Goal: Task Accomplishment & Management: Use online tool/utility

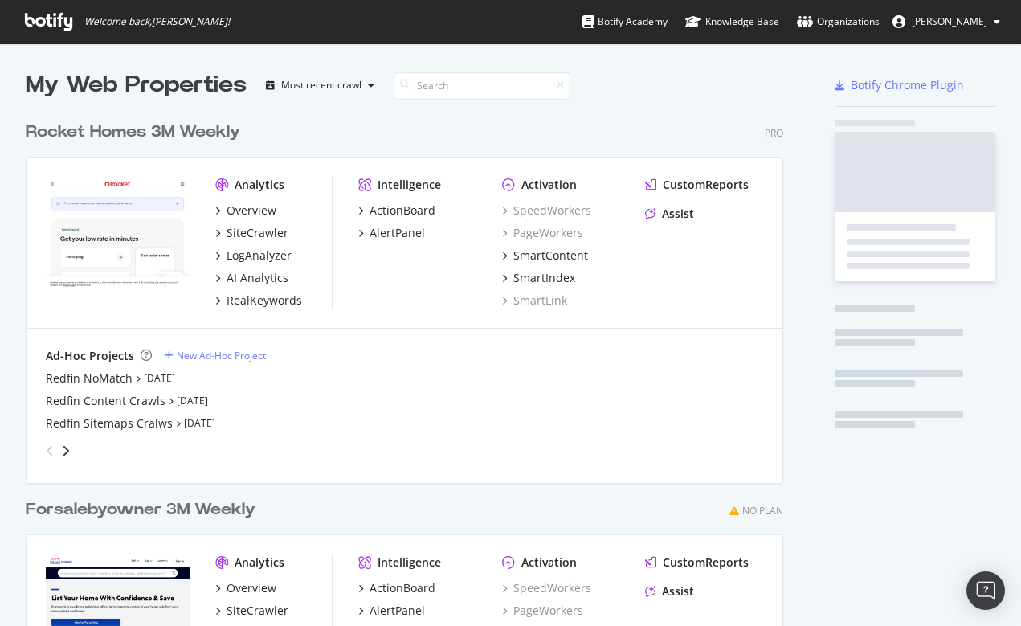
scroll to position [726, 770]
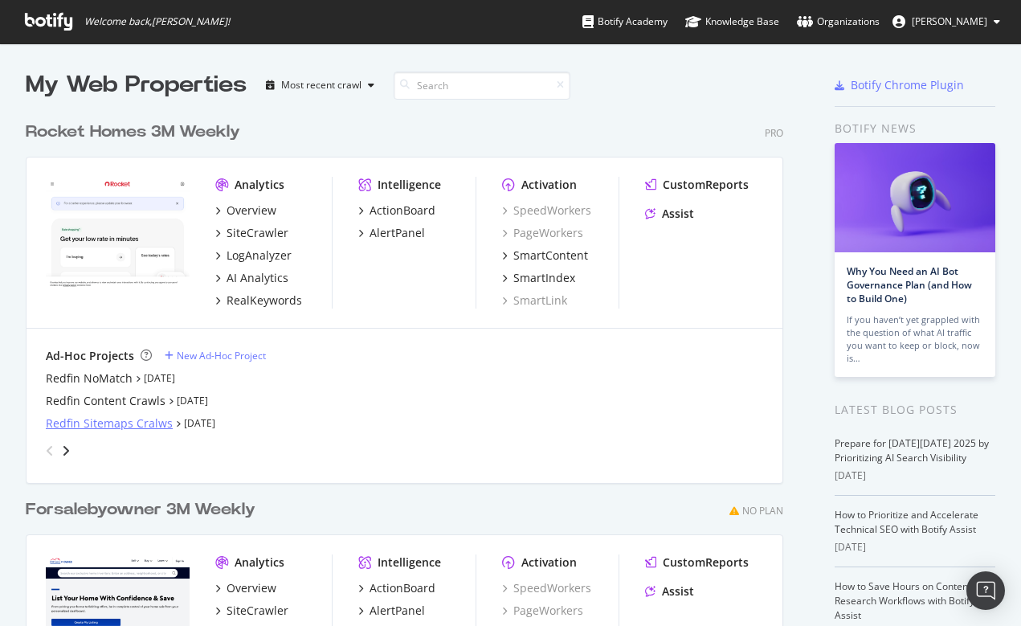
click at [93, 421] on div "Redfin Sitemaps Cralws" at bounding box center [109, 423] width 127 height 16
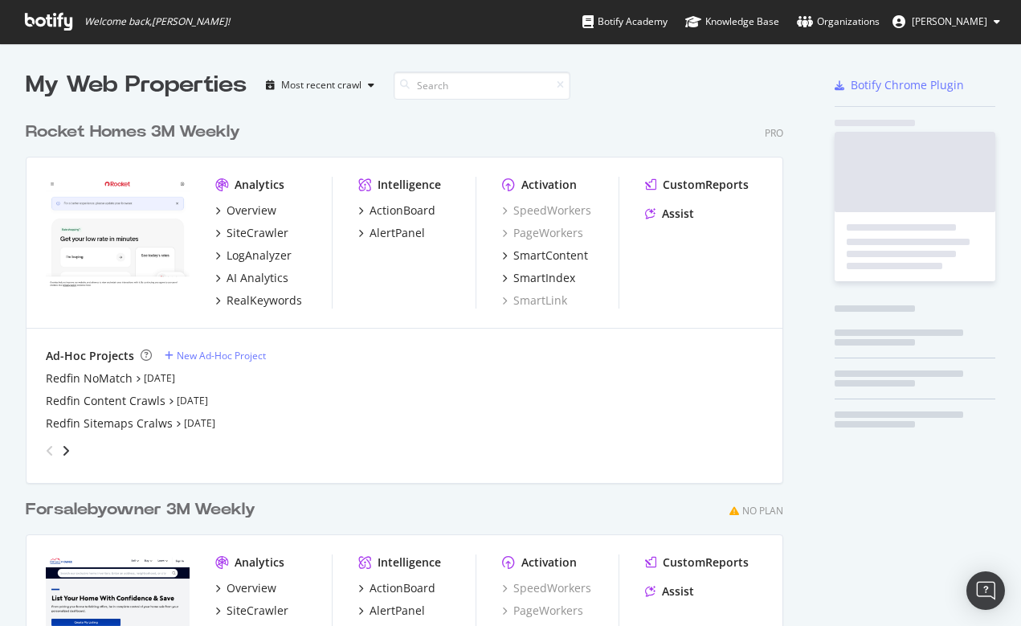
scroll to position [626, 1021]
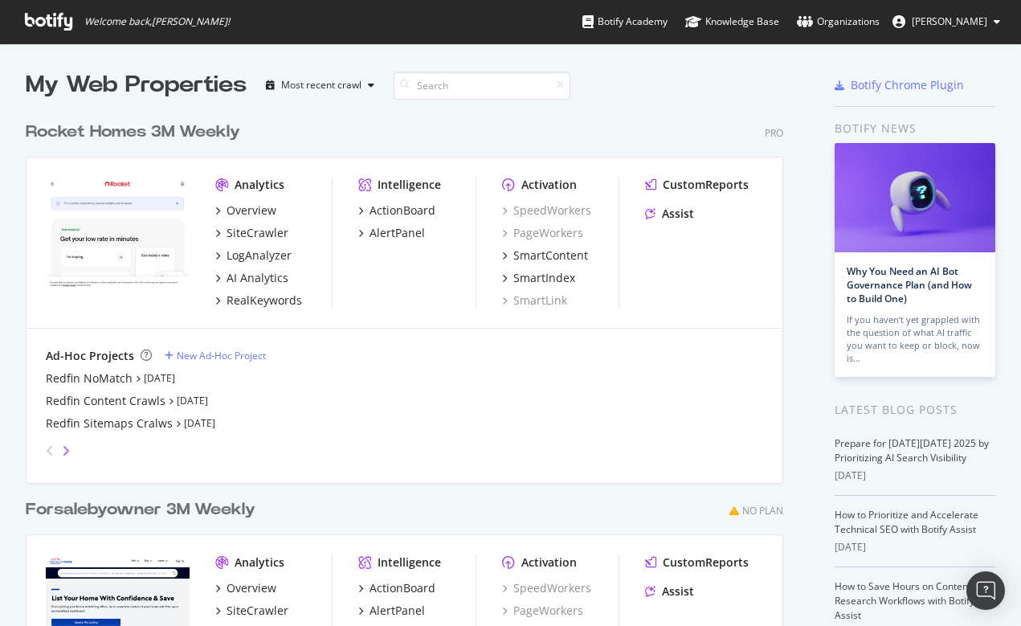
click at [67, 448] on icon "angle-right" at bounding box center [66, 450] width 8 height 13
click at [118, 369] on div "Ad-Hoc Projects New Ad-Hoc Project Redfin 2M Full Crawl (Mobile) [DATE] Rocket …" at bounding box center [404, 406] width 717 height 116
click at [117, 370] on div "Redfin 2M Full Crawl (Mobile)" at bounding box center [124, 378] width 157 height 16
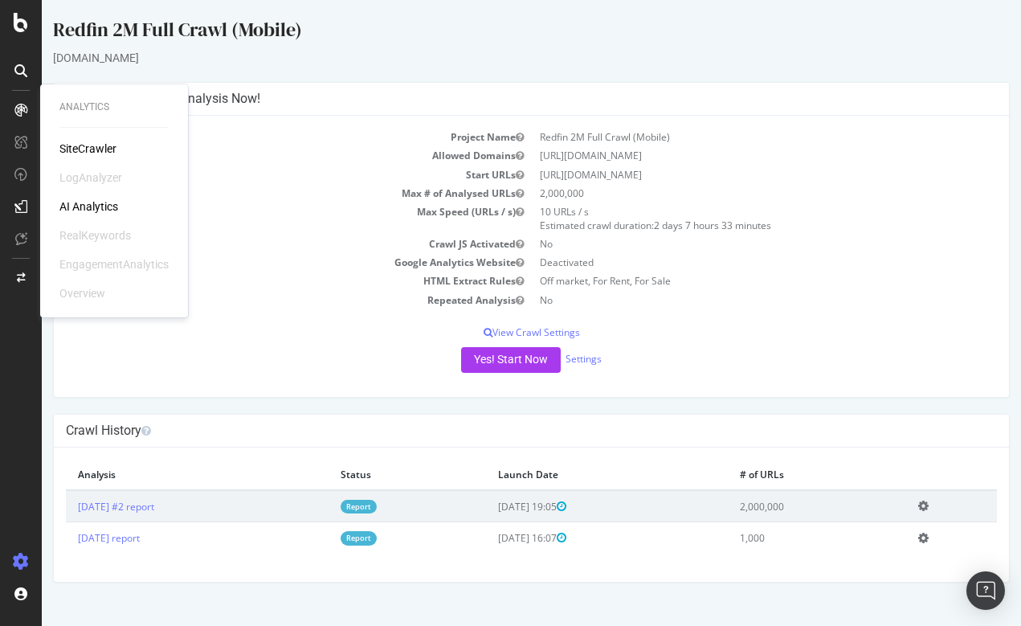
click at [26, 108] on icon at bounding box center [20, 110] width 13 height 13
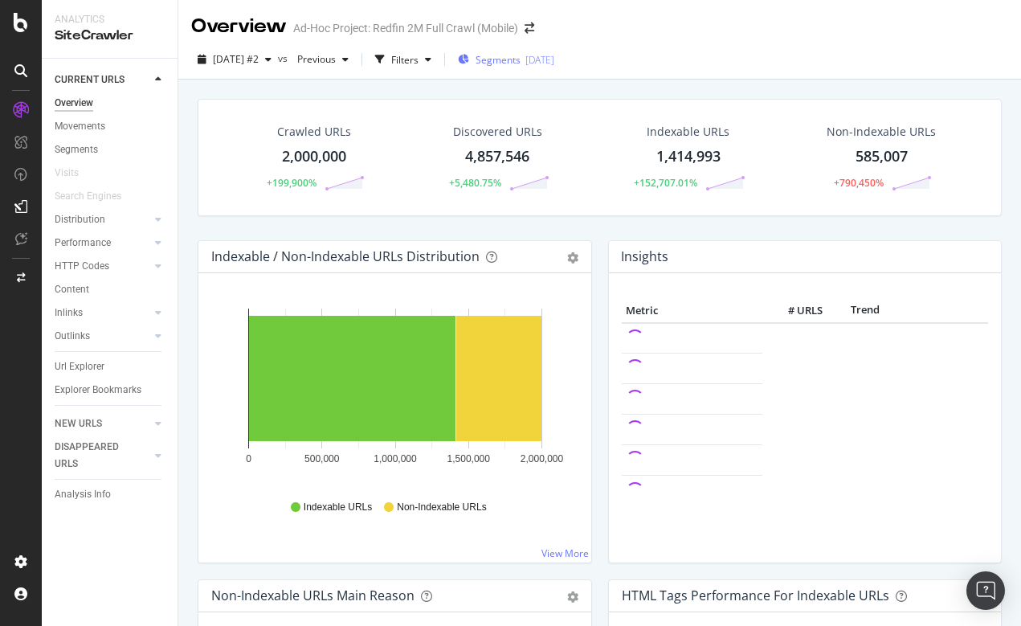
click at [521, 60] on span "Segments" at bounding box center [498, 60] width 45 height 14
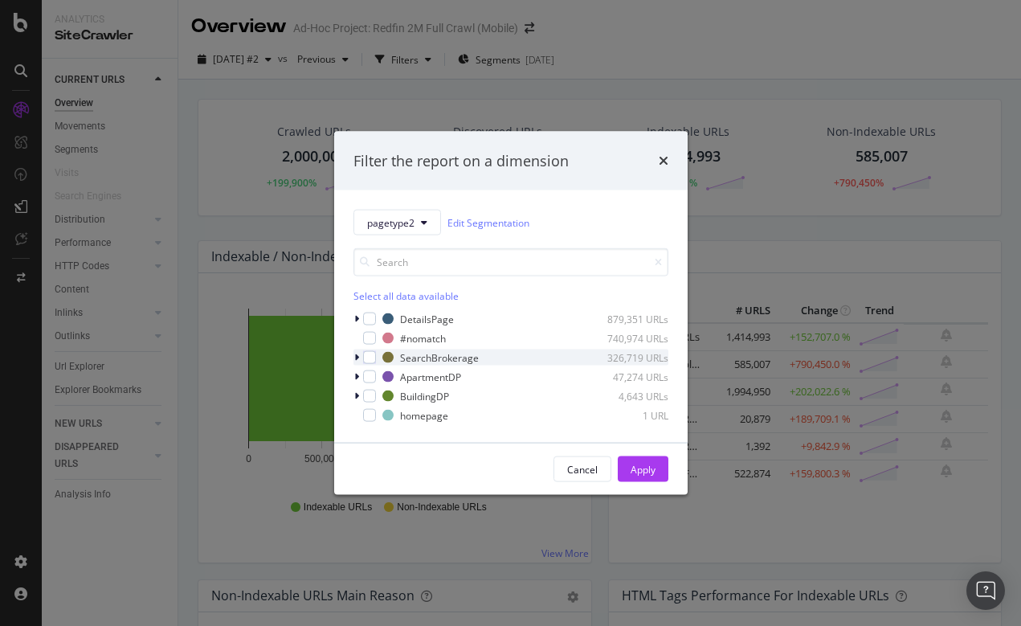
click at [358, 356] on icon "modal" at bounding box center [356, 358] width 5 height 10
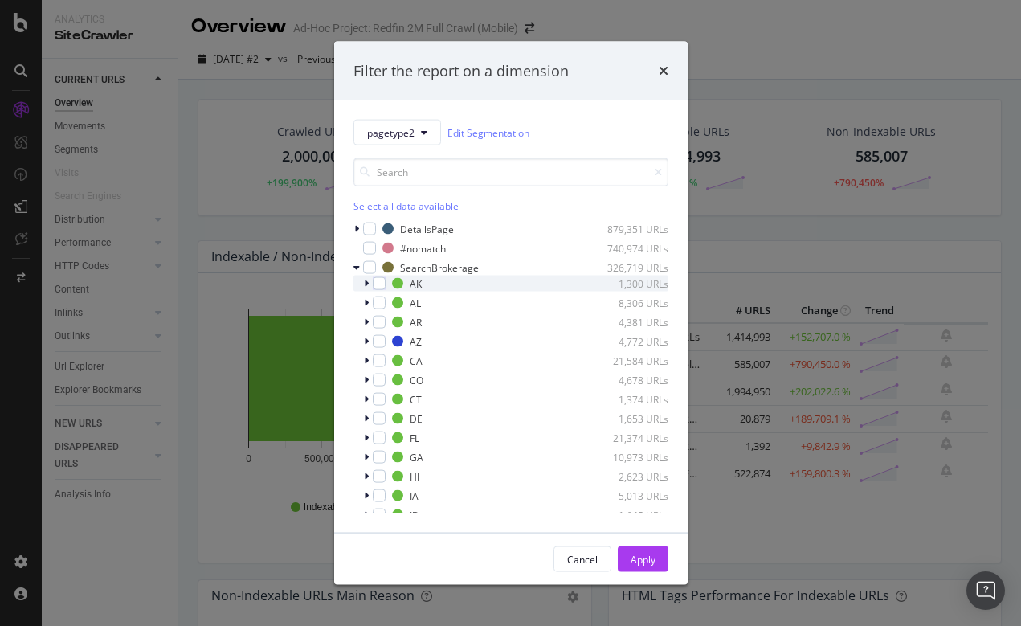
click at [366, 283] on icon "modal" at bounding box center [366, 284] width 5 height 10
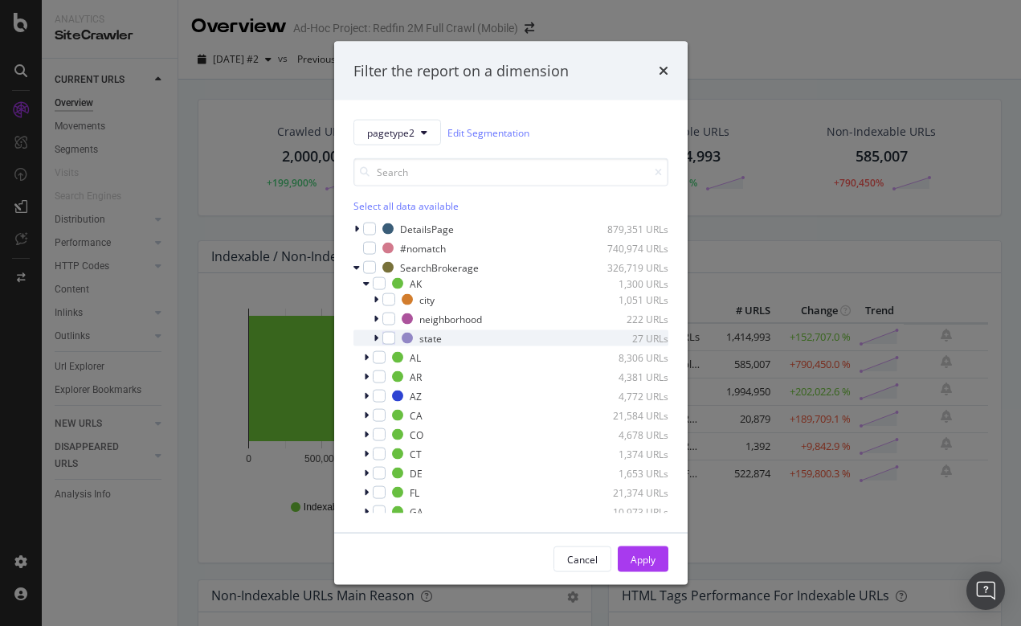
click at [374, 337] on icon "modal" at bounding box center [376, 338] width 5 height 10
click at [374, 337] on icon "modal" at bounding box center [376, 338] width 6 height 10
click at [374, 317] on icon "modal" at bounding box center [376, 319] width 5 height 10
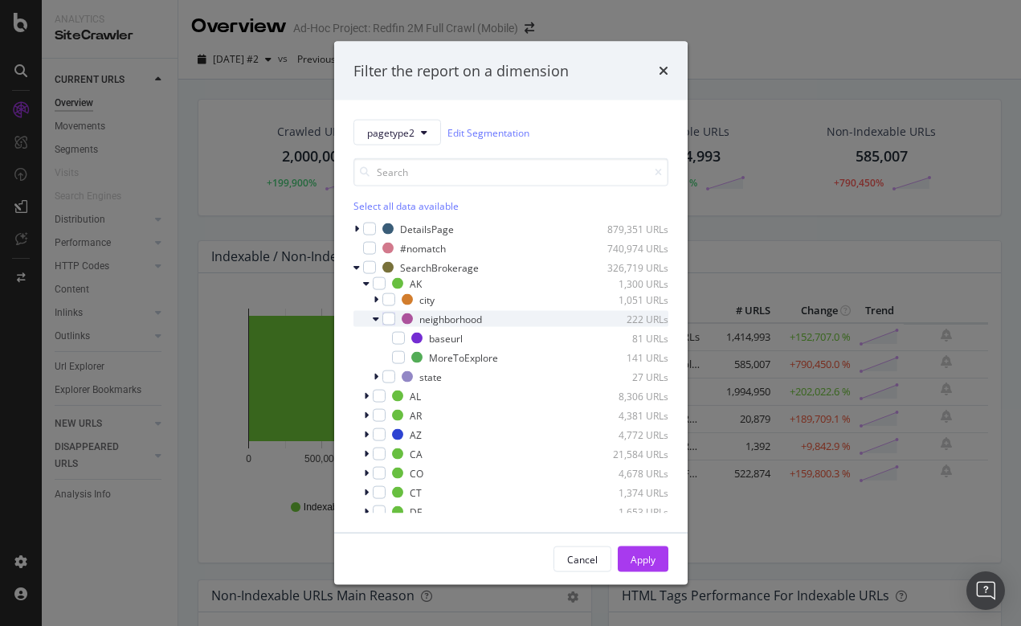
click at [376, 319] on icon "modal" at bounding box center [376, 319] width 6 height 10
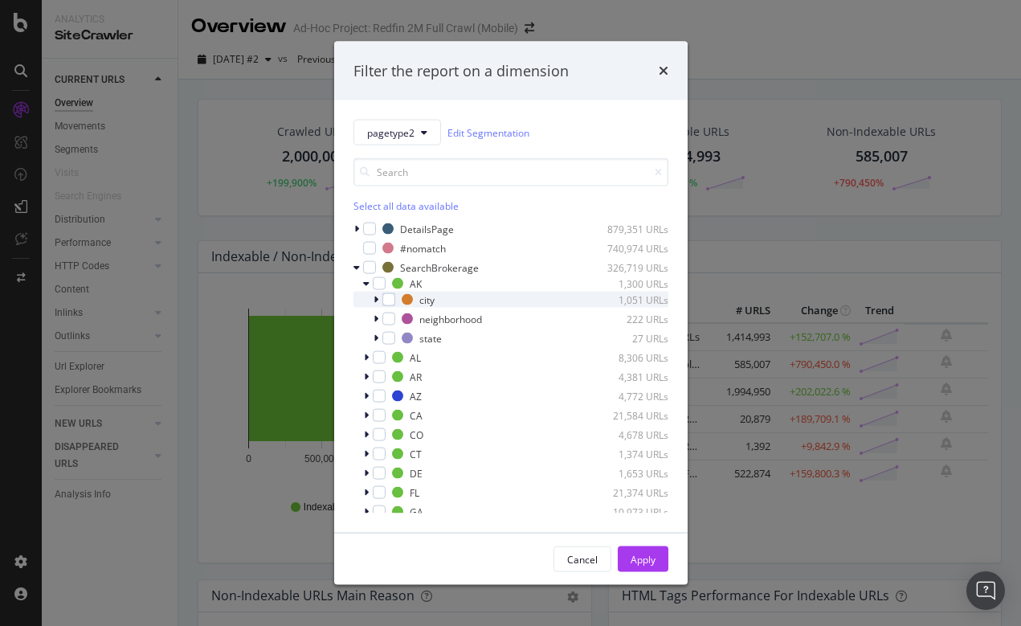
click at [378, 301] on icon "modal" at bounding box center [376, 300] width 5 height 10
click at [377, 300] on icon "modal" at bounding box center [376, 300] width 6 height 10
click at [372, 410] on div "modal" at bounding box center [368, 415] width 10 height 16
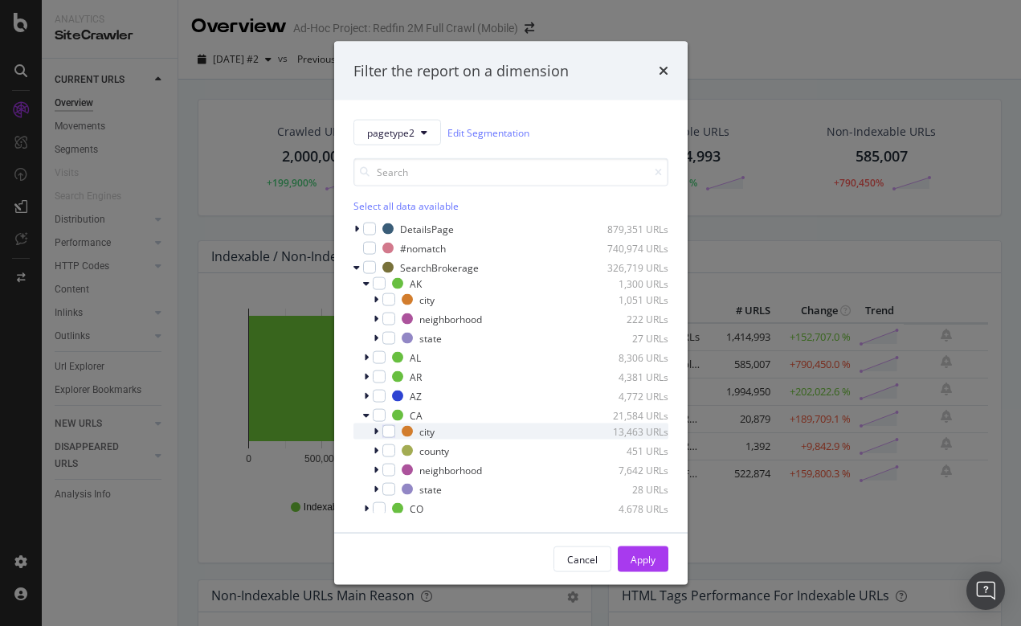
click at [374, 431] on icon "modal" at bounding box center [376, 432] width 5 height 10
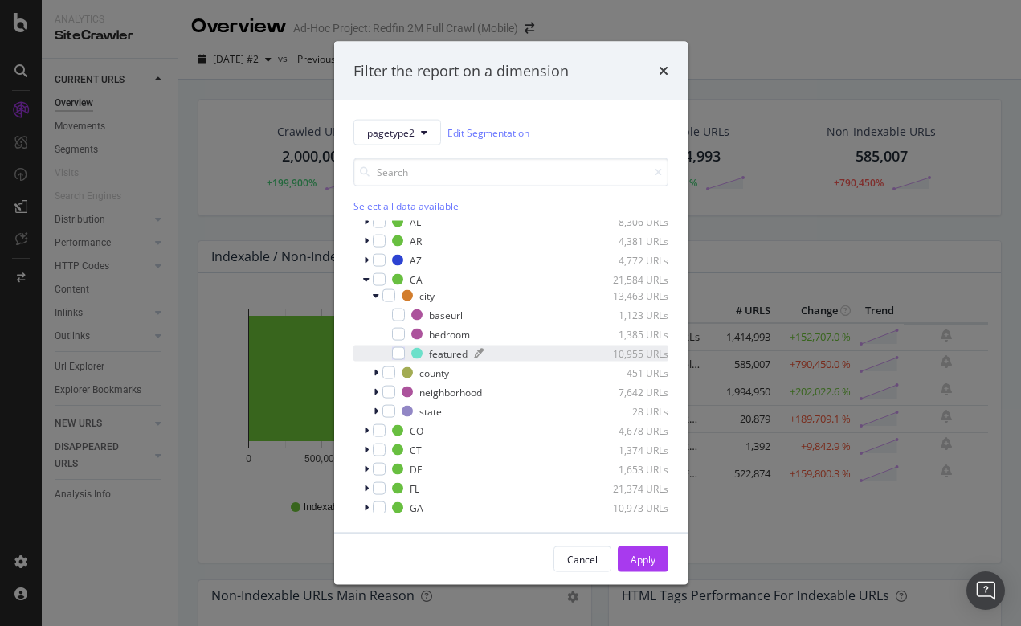
scroll to position [139, 0]
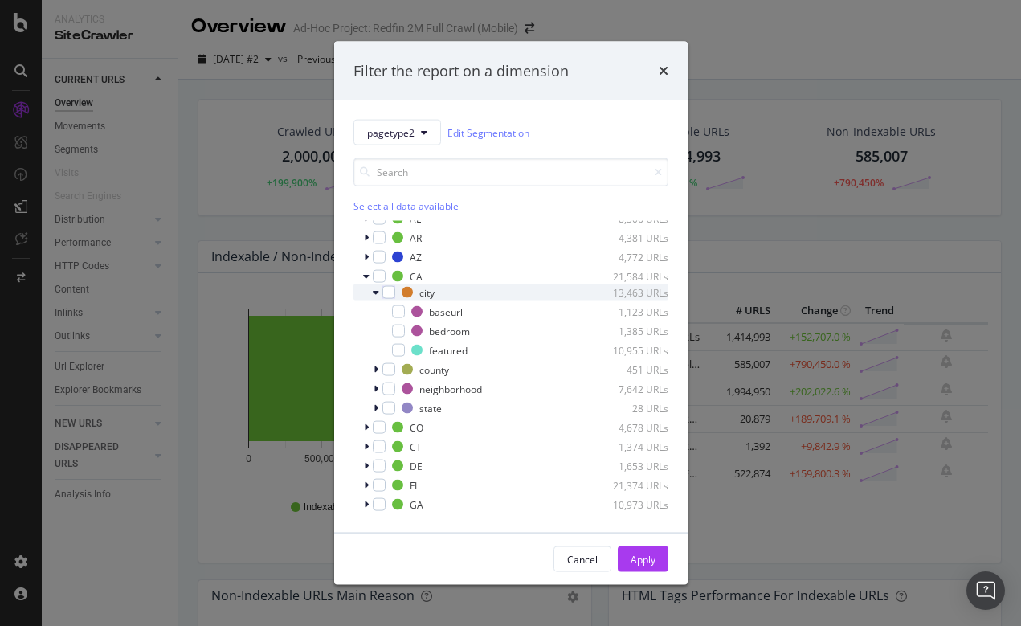
click at [376, 288] on icon "modal" at bounding box center [376, 293] width 6 height 10
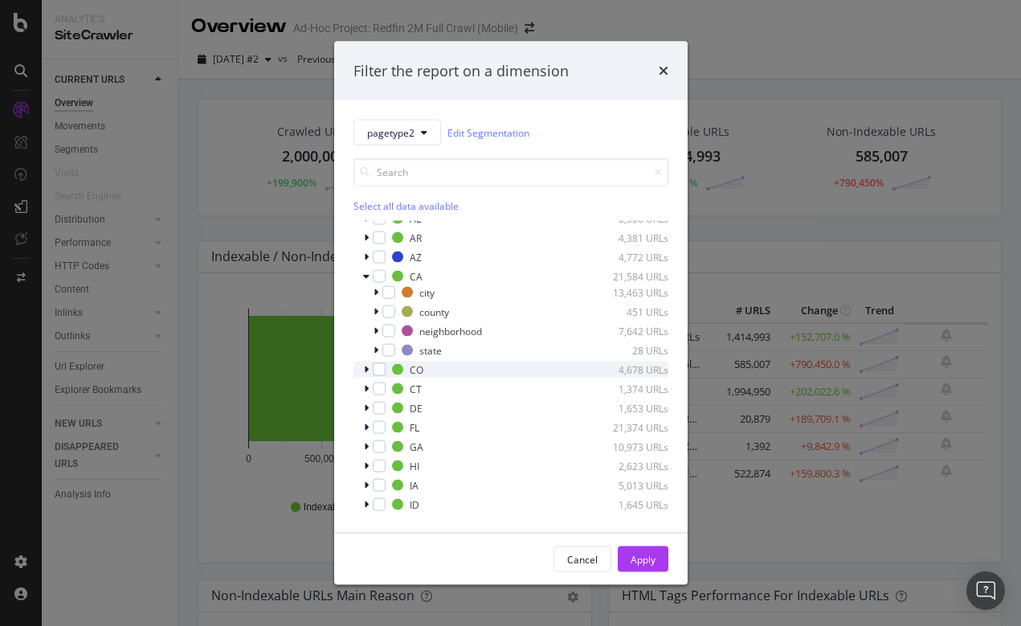
click at [366, 370] on icon "modal" at bounding box center [366, 370] width 5 height 10
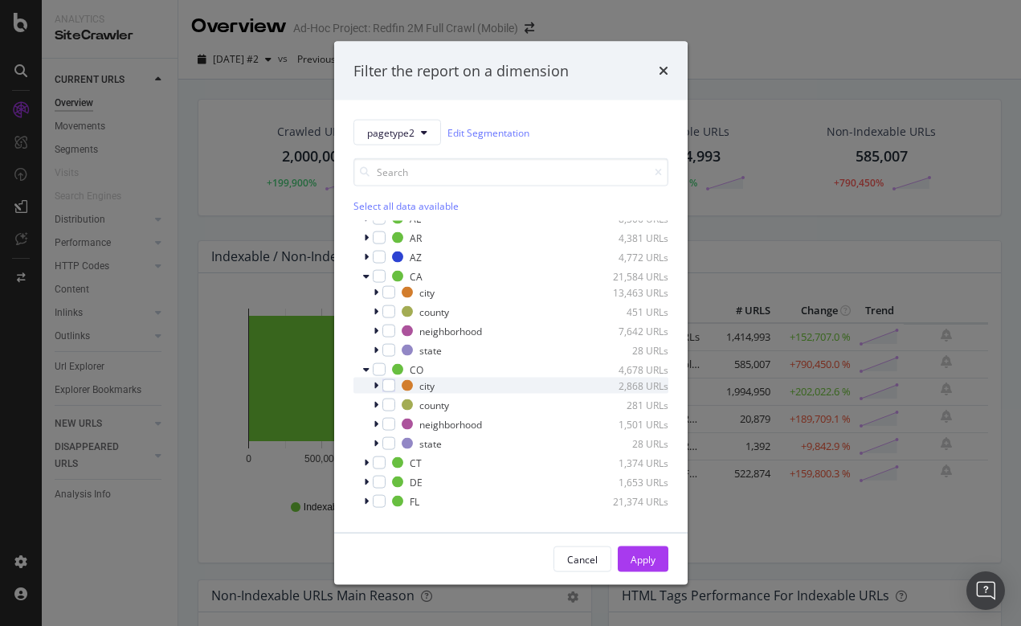
click at [373, 382] on div "modal" at bounding box center [378, 386] width 10 height 16
click at [373, 382] on icon "modal" at bounding box center [376, 386] width 6 height 10
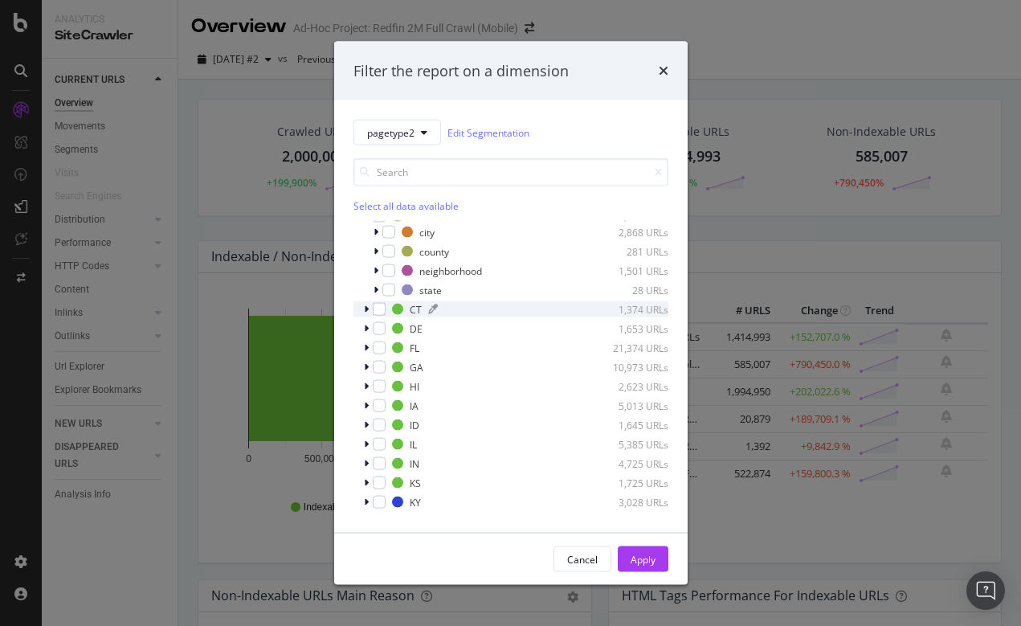
scroll to position [334, 0]
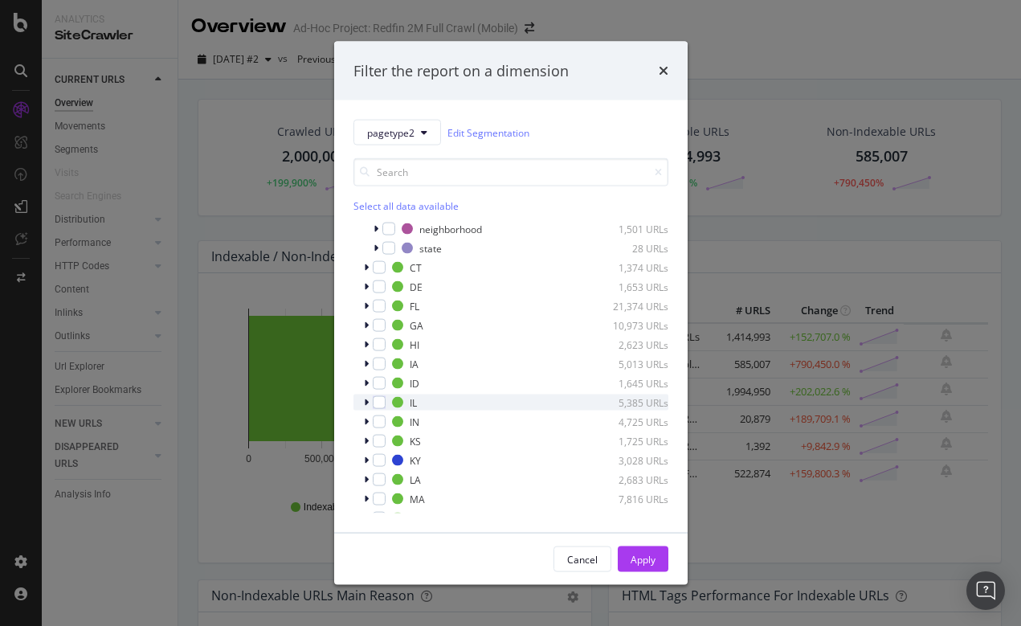
click at [364, 398] on icon "modal" at bounding box center [366, 403] width 5 height 10
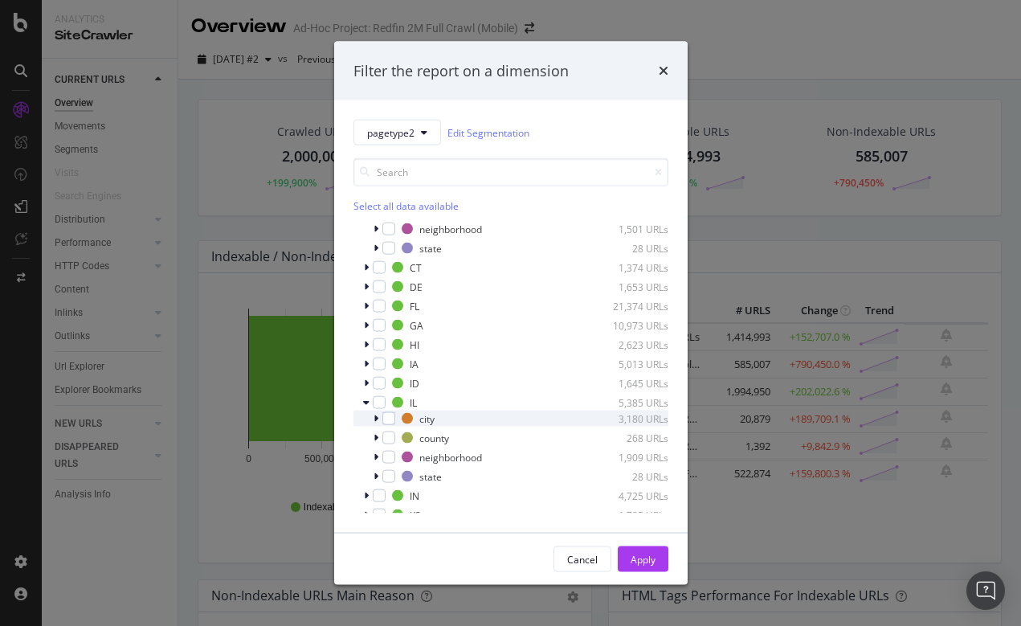
click at [378, 419] on div "modal" at bounding box center [378, 419] width 10 height 16
click at [378, 419] on icon "modal" at bounding box center [376, 419] width 6 height 10
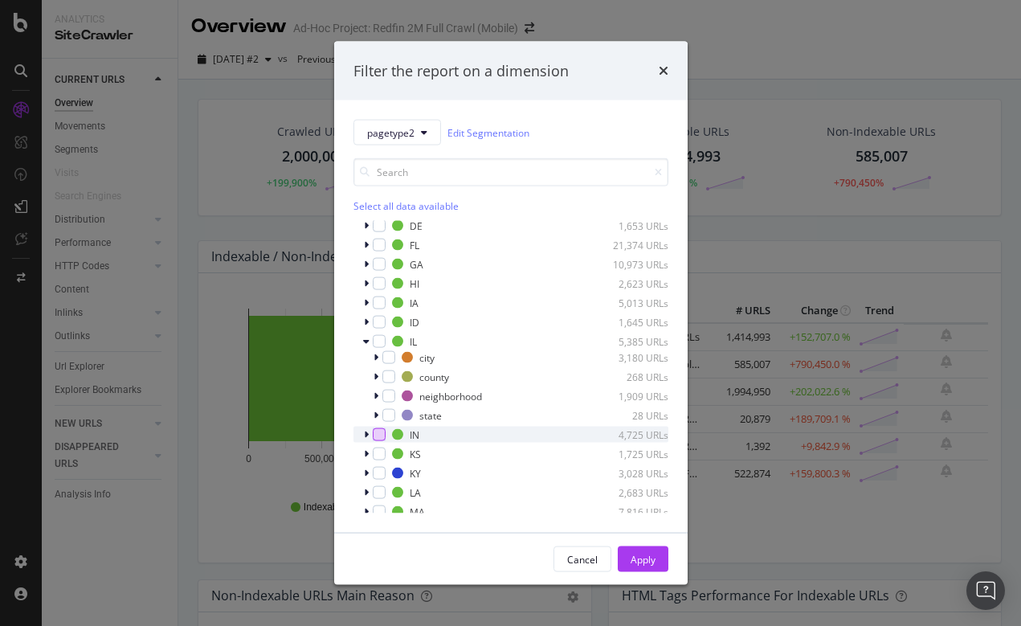
scroll to position [402, 0]
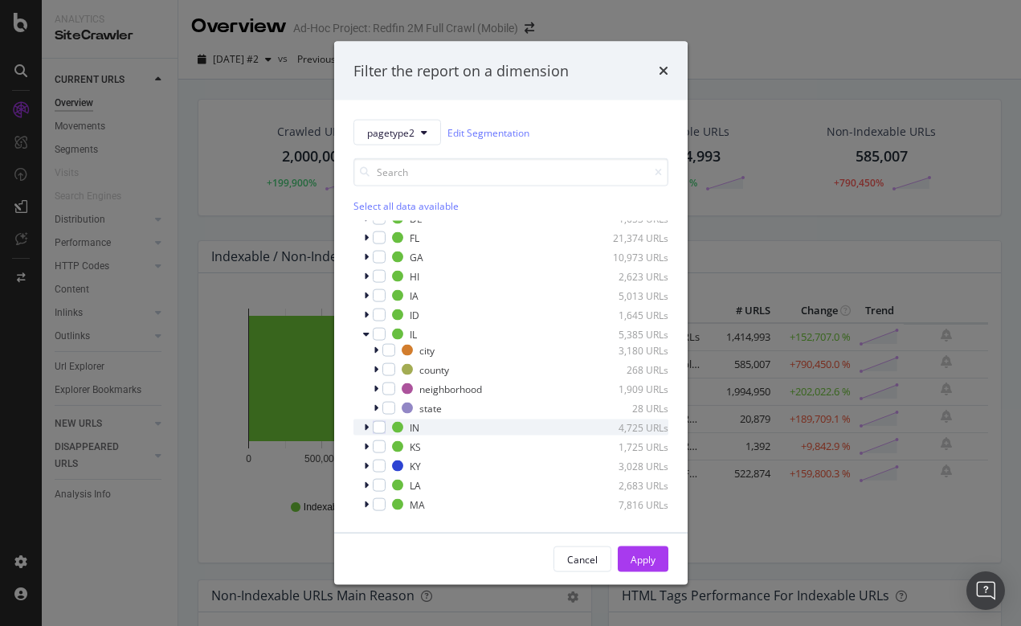
click at [362, 424] on div "IN 4,725 URLs" at bounding box center [510, 427] width 315 height 16
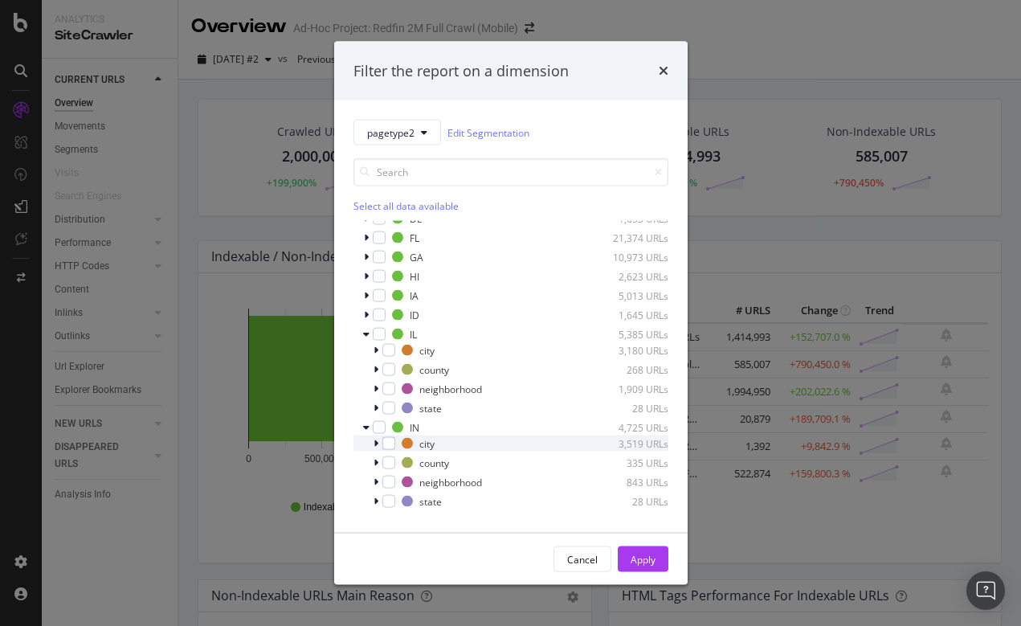
click at [375, 441] on icon "modal" at bounding box center [376, 444] width 5 height 10
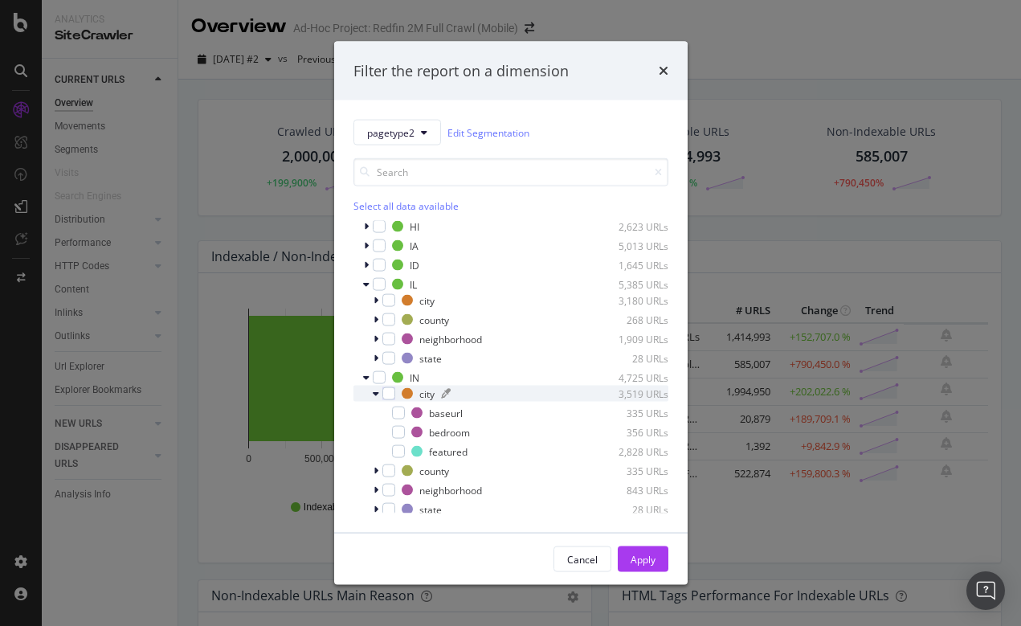
scroll to position [453, 0]
click at [376, 388] on icon "modal" at bounding box center [376, 393] width 6 height 10
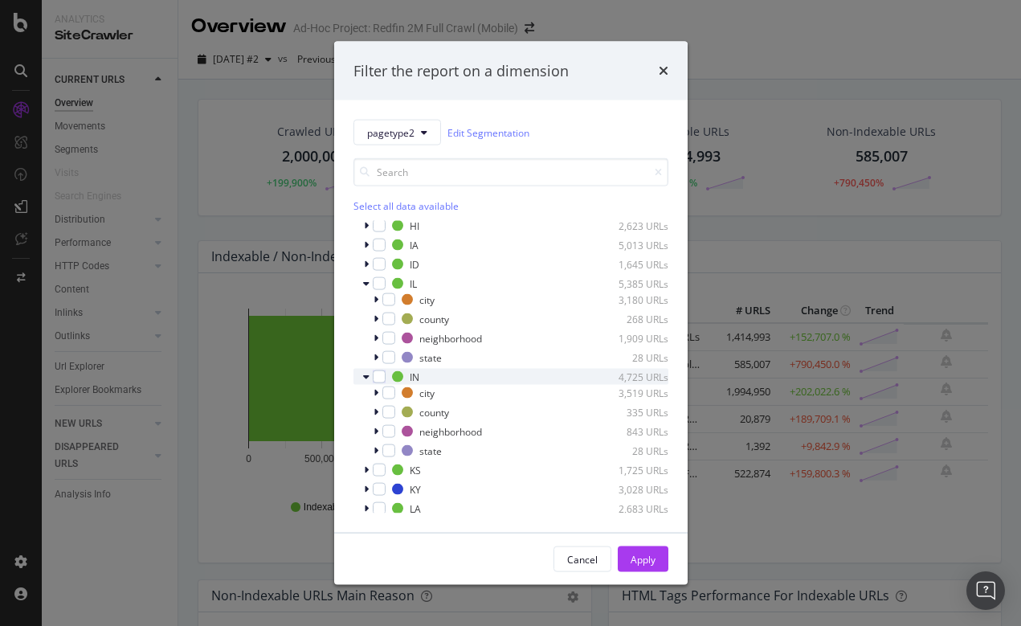
click at [367, 374] on icon "modal" at bounding box center [366, 377] width 6 height 10
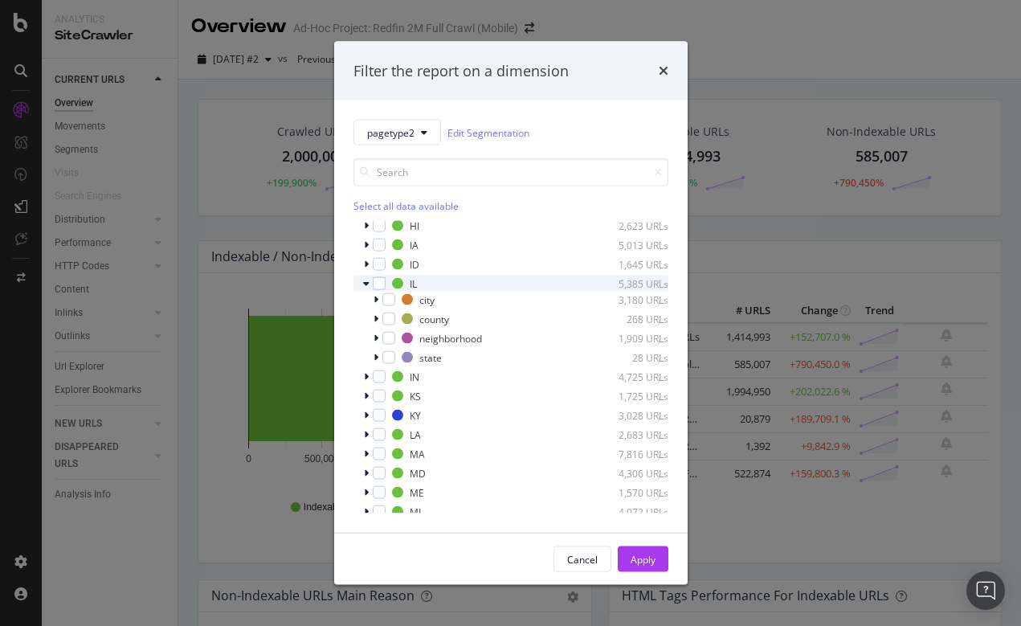
click at [365, 284] on icon "modal" at bounding box center [366, 284] width 6 height 10
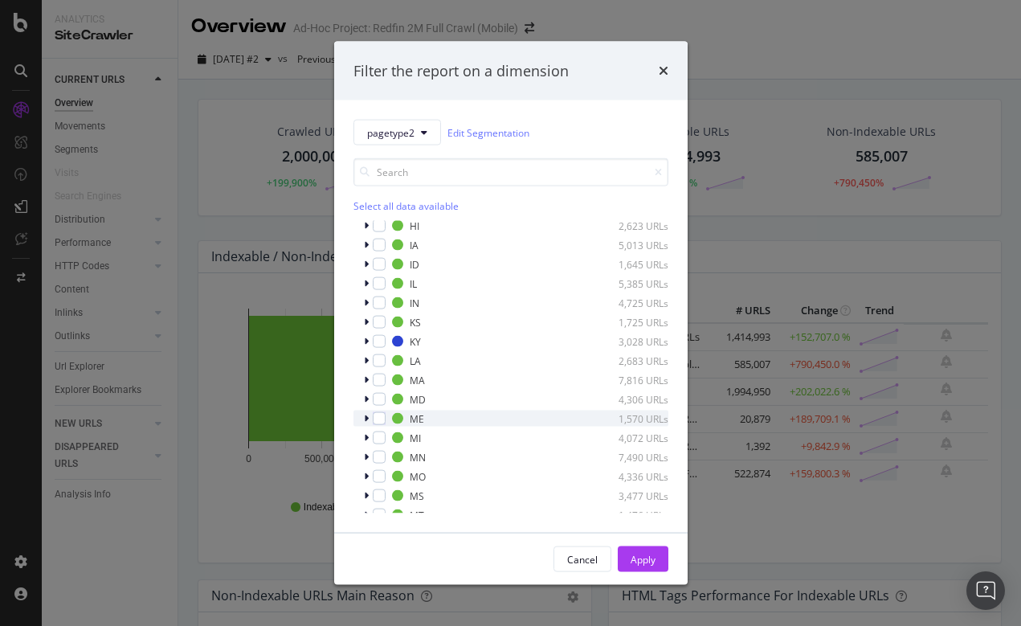
click at [366, 419] on icon "modal" at bounding box center [366, 419] width 5 height 10
click at [366, 419] on icon "modal" at bounding box center [366, 419] width 6 height 10
click at [366, 433] on icon "modal" at bounding box center [366, 438] width 5 height 10
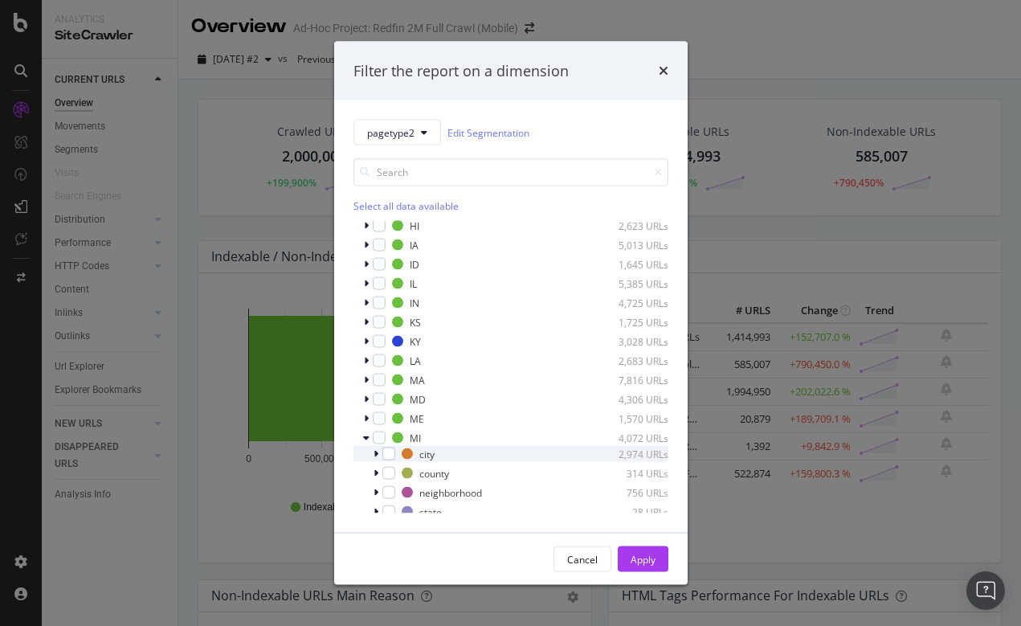
click at [375, 451] on icon "modal" at bounding box center [376, 454] width 5 height 10
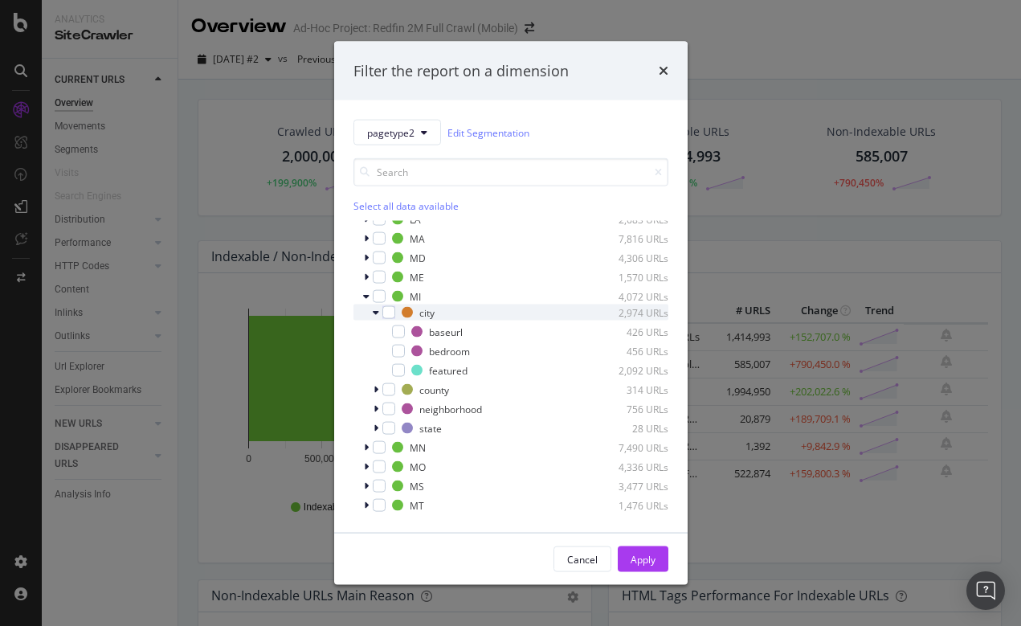
scroll to position [595, 0]
click at [375, 309] on icon "modal" at bounding box center [376, 312] width 6 height 10
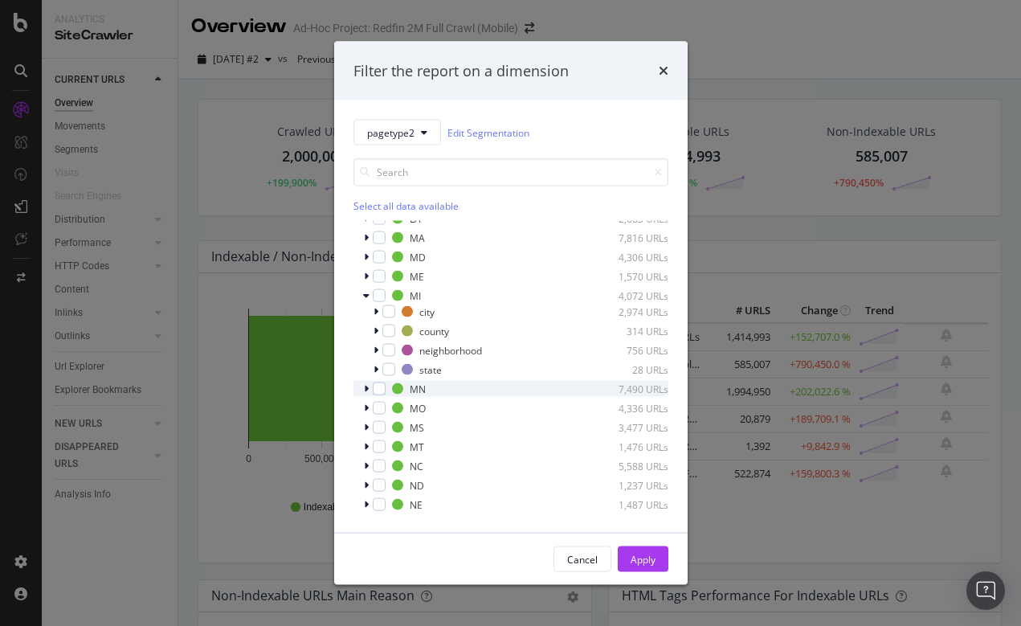
click at [365, 390] on icon "modal" at bounding box center [366, 389] width 5 height 10
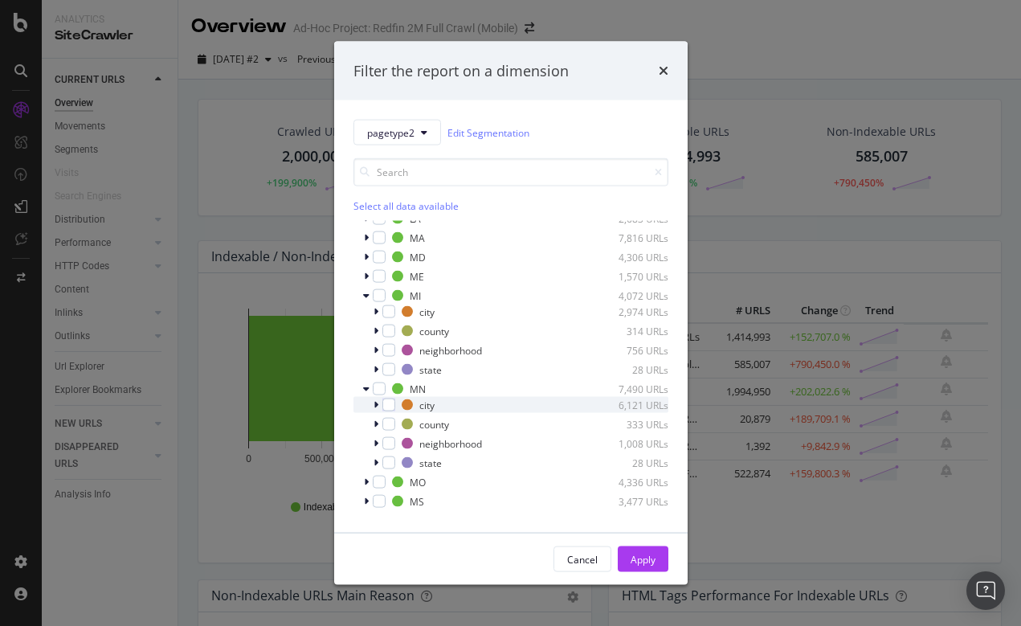
click at [376, 408] on icon "modal" at bounding box center [376, 405] width 5 height 10
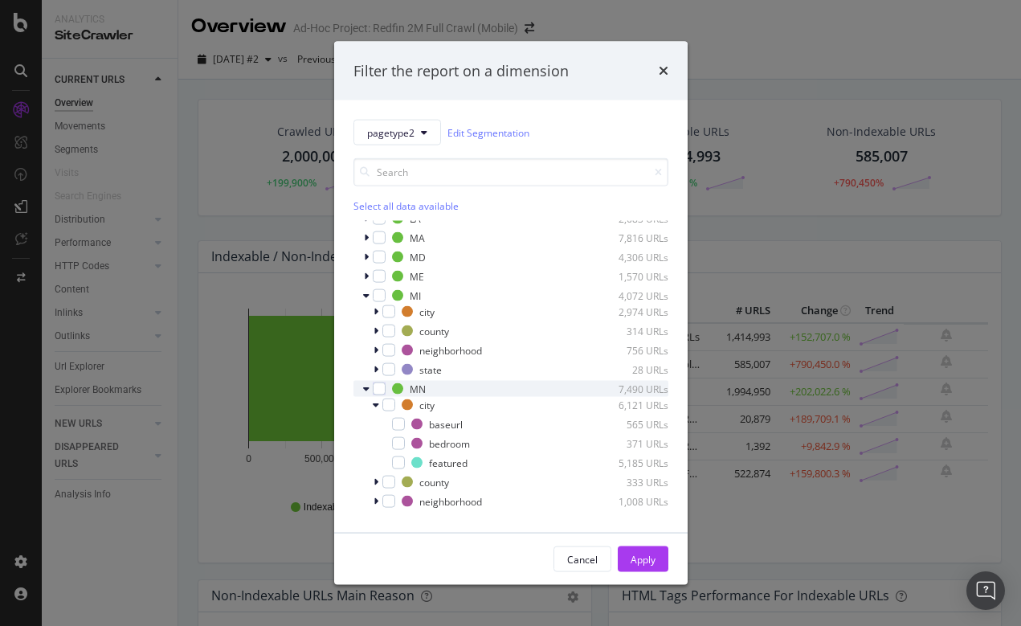
click at [363, 390] on icon "modal" at bounding box center [366, 389] width 6 height 10
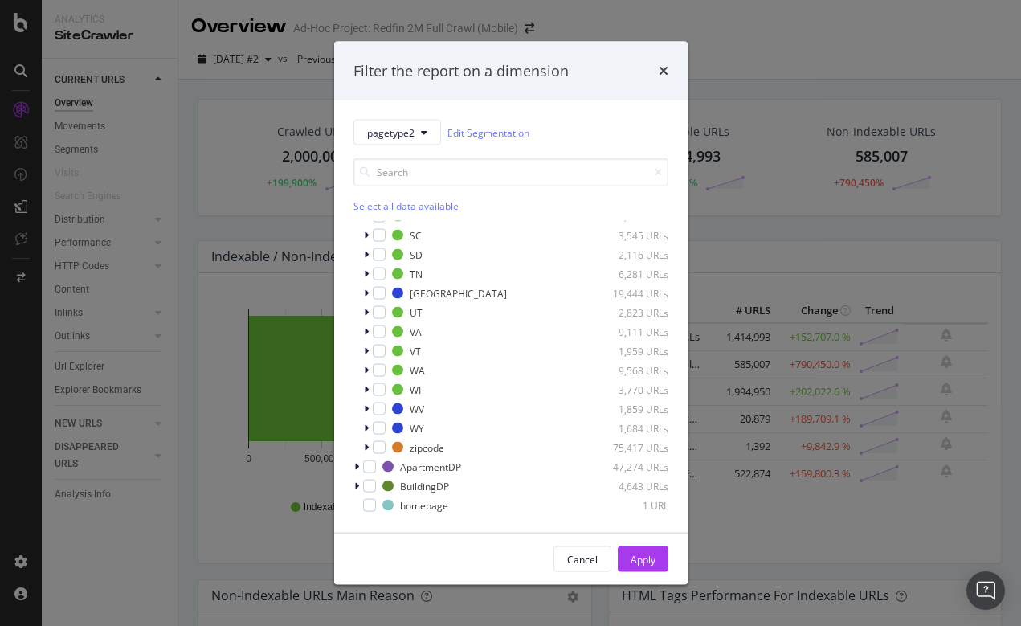
scroll to position [1077, 0]
click at [366, 407] on icon "modal" at bounding box center [366, 409] width 5 height 10
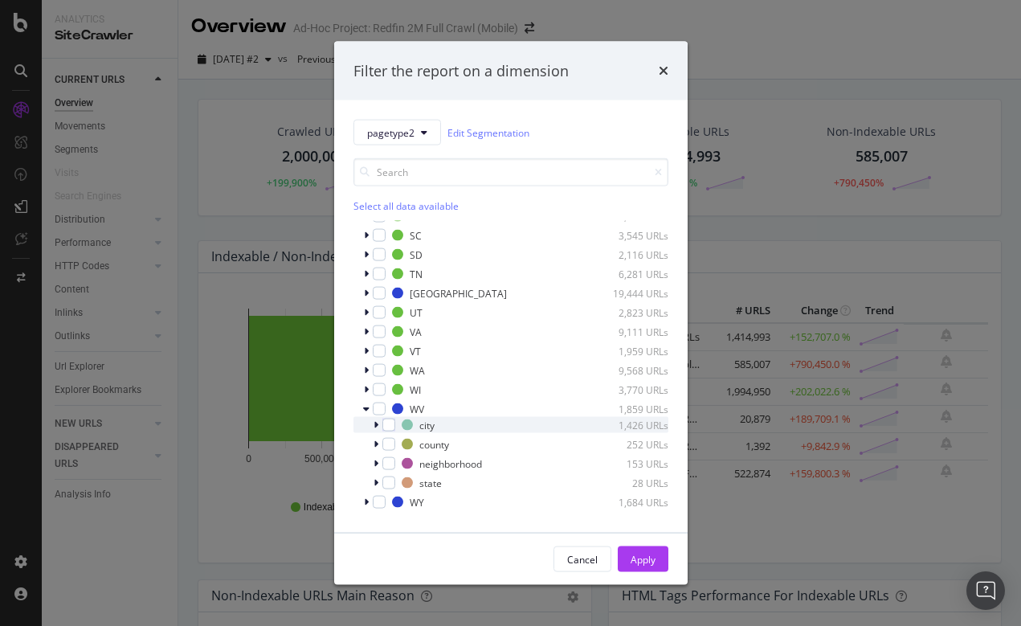
click at [376, 423] on icon "modal" at bounding box center [376, 425] width 5 height 10
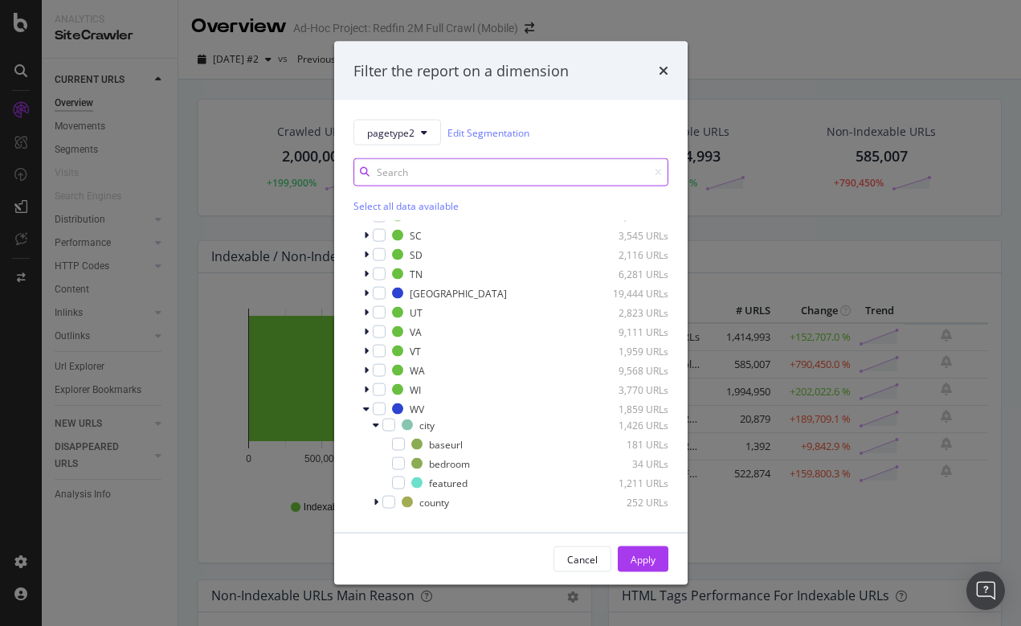
click at [415, 170] on input "modal" at bounding box center [510, 172] width 315 height 28
type input "price"
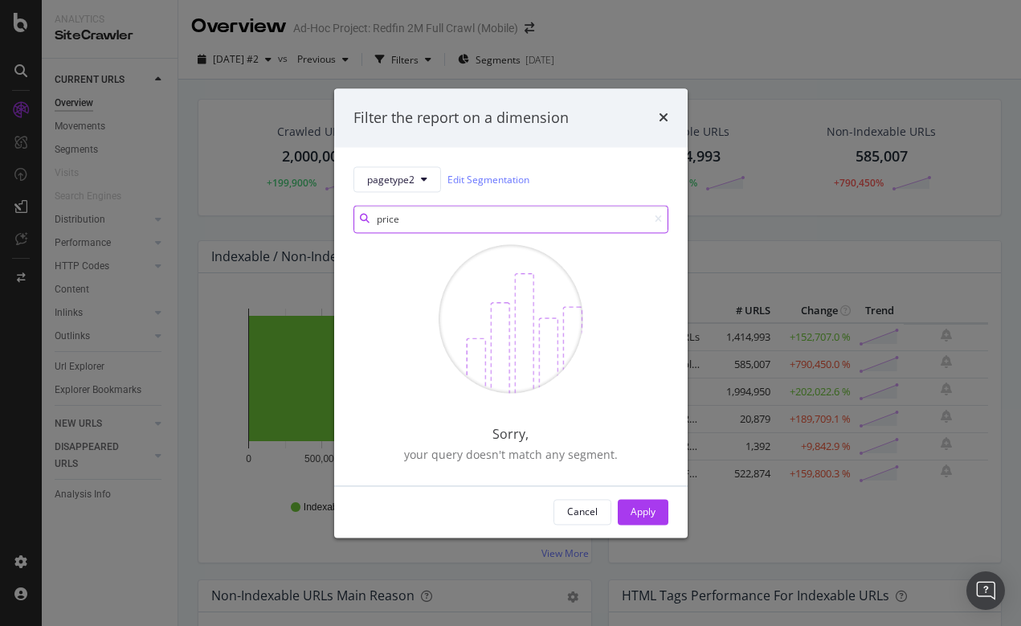
scroll to position [0, 0]
drag, startPoint x: 426, startPoint y: 221, endPoint x: 370, endPoint y: 221, distance: 55.4
click at [370, 221] on div "price" at bounding box center [510, 220] width 315 height 28
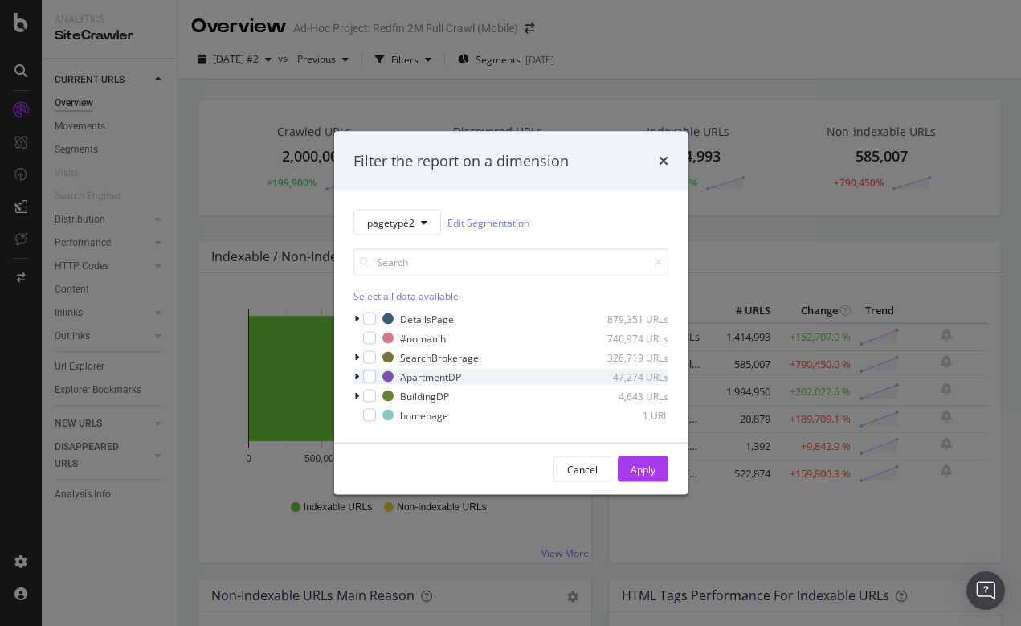
click at [355, 375] on icon "modal" at bounding box center [356, 377] width 5 height 10
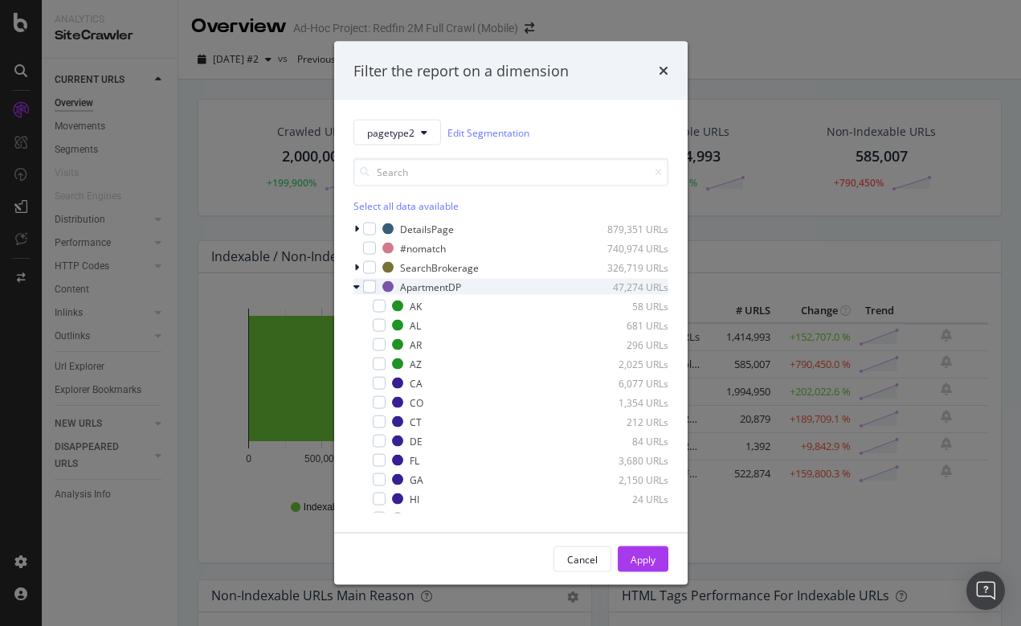
click at [354, 284] on icon "modal" at bounding box center [356, 287] width 6 height 10
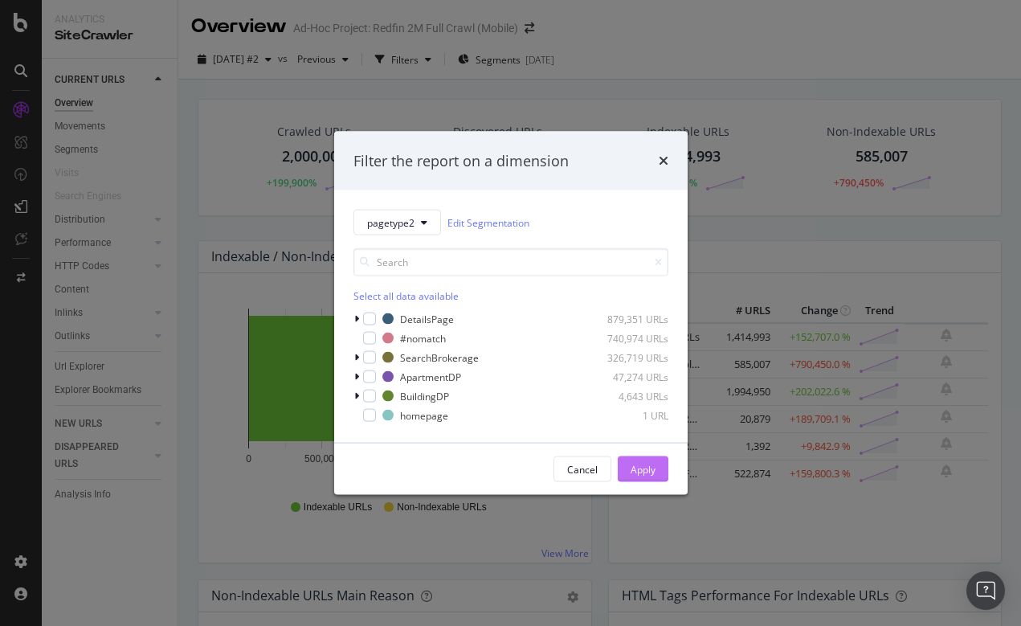
click at [648, 472] on div "Apply" at bounding box center [643, 469] width 25 height 14
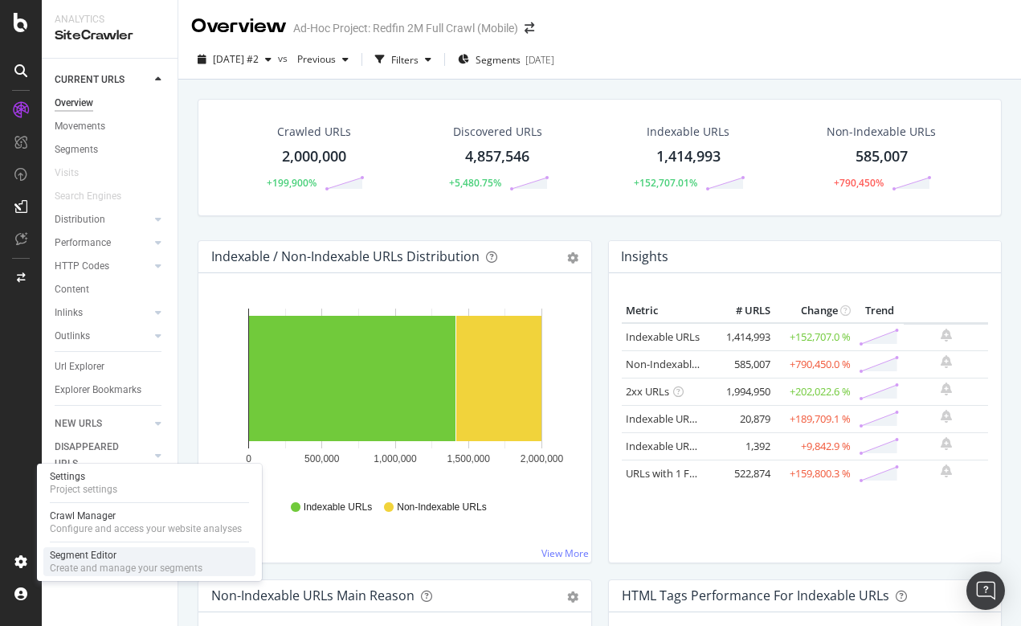
click at [111, 549] on div "Segment Editor" at bounding box center [126, 555] width 153 height 13
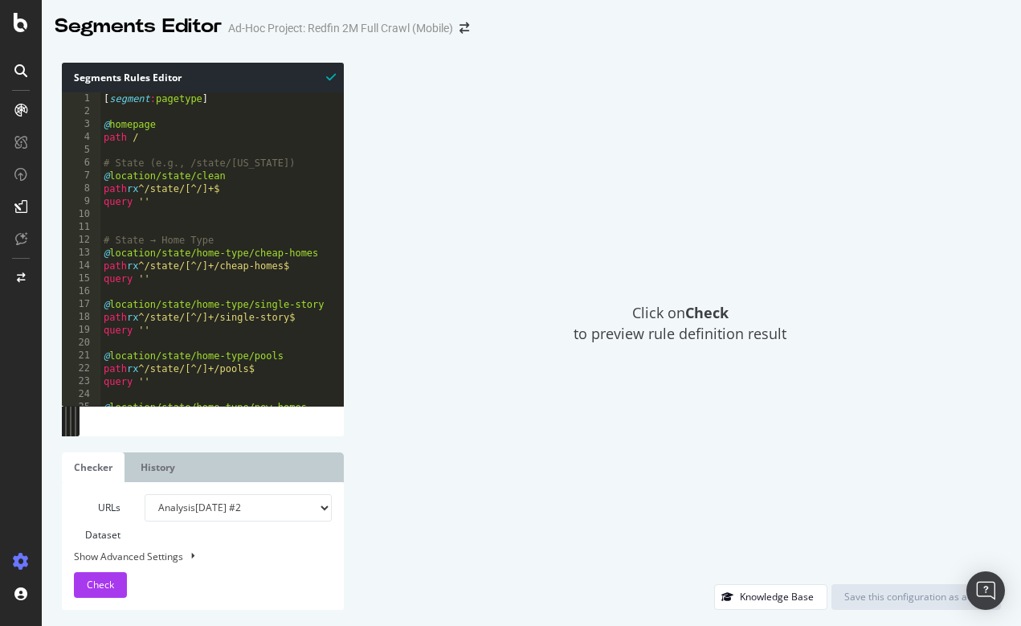
click at [153, 558] on div "Show Advanced Settings" at bounding box center [191, 556] width 258 height 15
select select "5000"
select select "100"
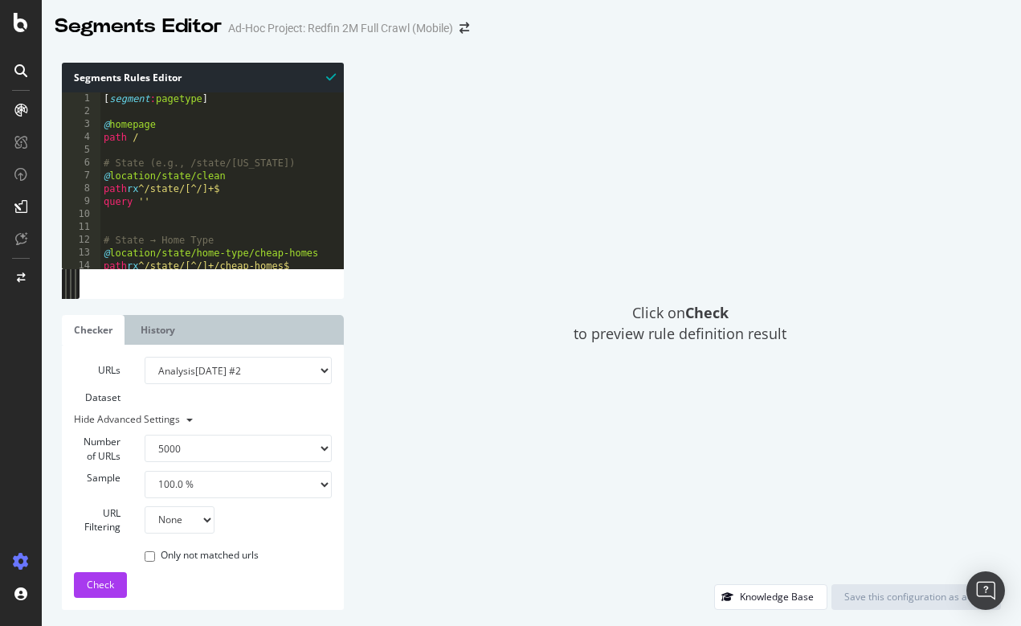
click at [374, 513] on div "Click on Check to preview rule definition result" at bounding box center [680, 323] width 641 height 521
click at [112, 578] on span "Check" at bounding box center [100, 585] width 27 height 14
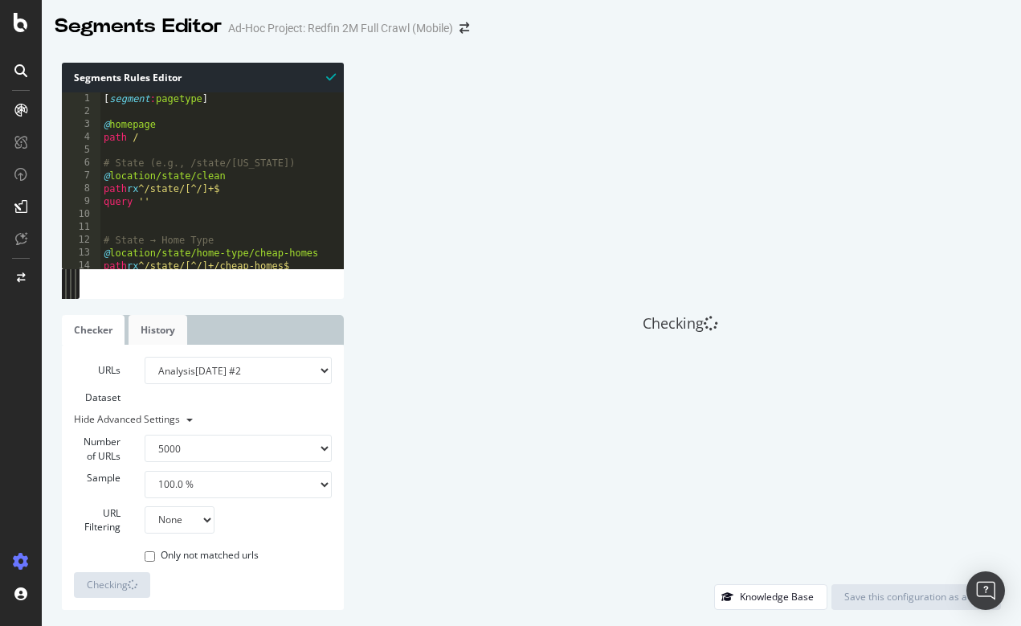
click at [155, 321] on link "History" at bounding box center [158, 330] width 59 height 30
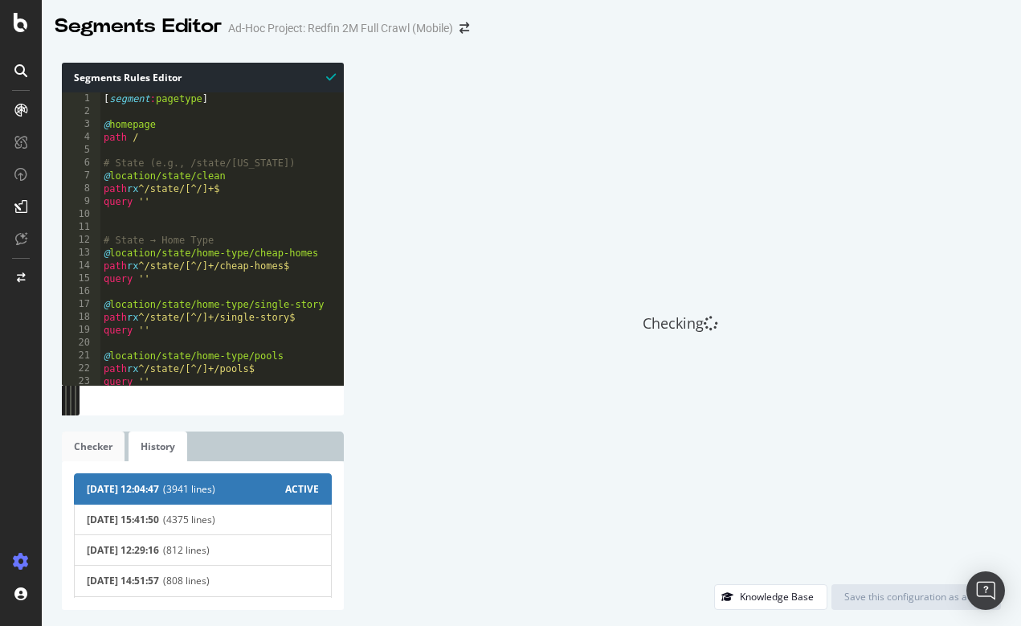
click at [101, 449] on link "Checker" at bounding box center [93, 446] width 63 height 30
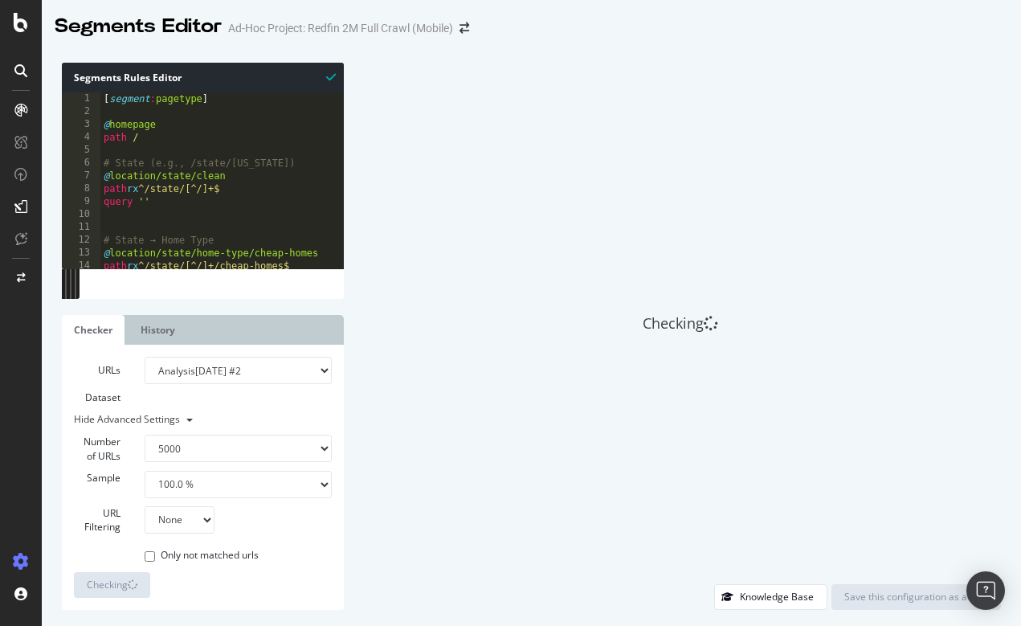
click at [115, 392] on label "URLs Dataset" at bounding box center [97, 384] width 71 height 55
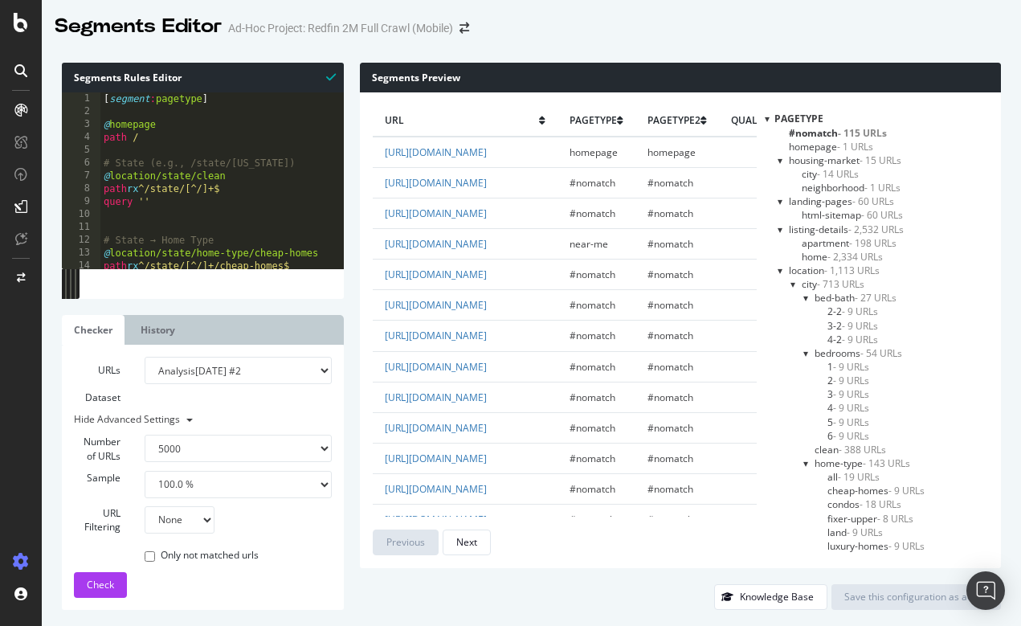
click at [113, 450] on label "Number of URLs" at bounding box center [97, 448] width 71 height 27
click at [136, 411] on div "Hide Advanced Settings" at bounding box center [191, 418] width 258 height 15
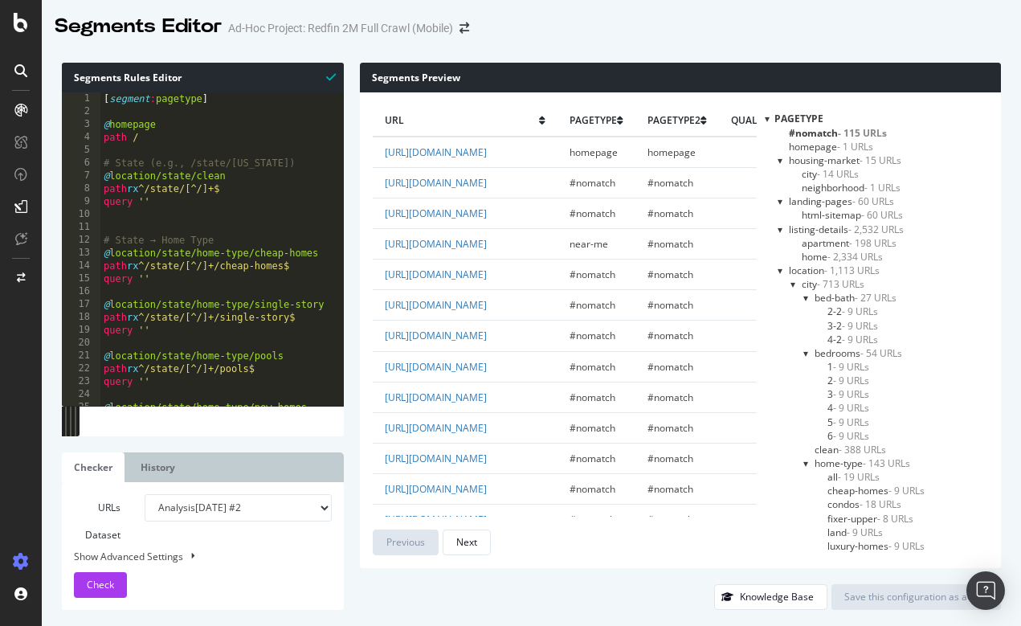
select select "urlList"
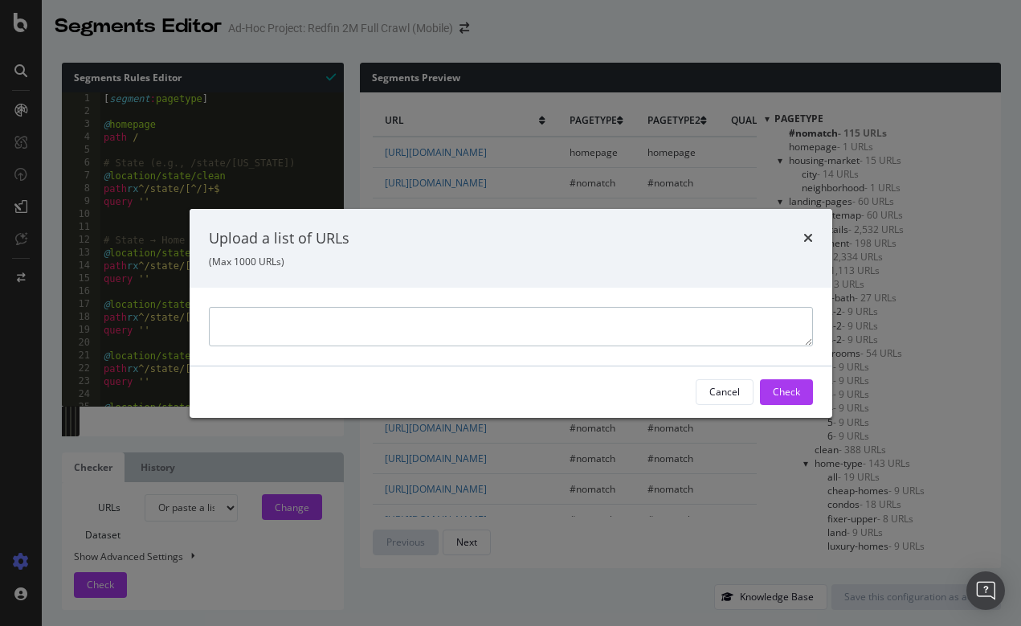
paste textarea "[URL][DOMAIN_NAME][PERSON_NAME]"
paste textarea "[URL][DOMAIN_NAME]"
type textarea "[URL][DOMAIN_NAME][PERSON_NAME] [URL][DOMAIN_NAME] [URL][DOMAIN_NAME]"
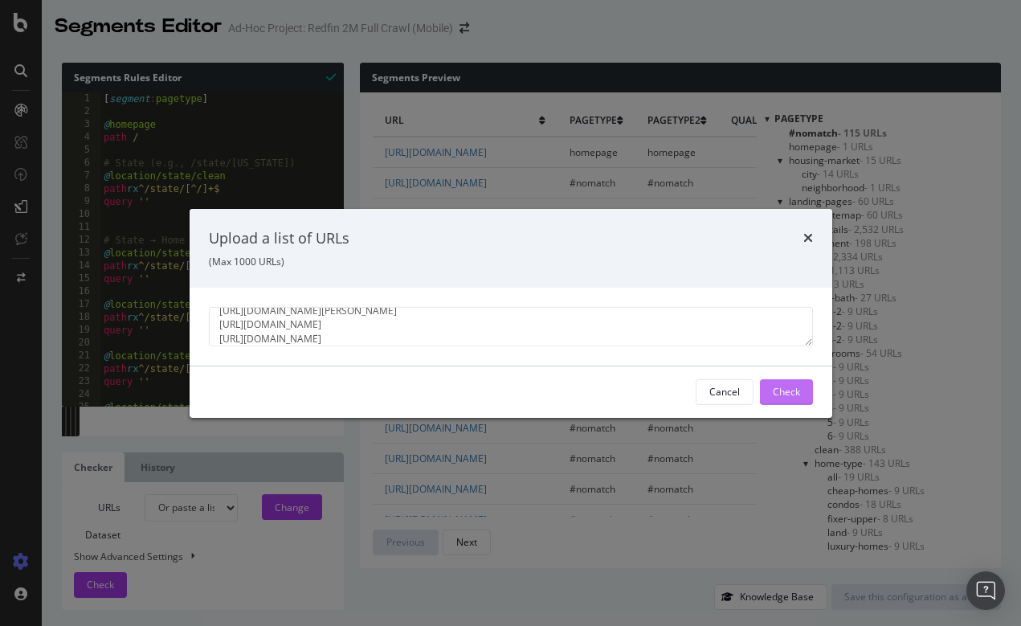
click at [792, 385] on div "Check" at bounding box center [786, 392] width 27 height 14
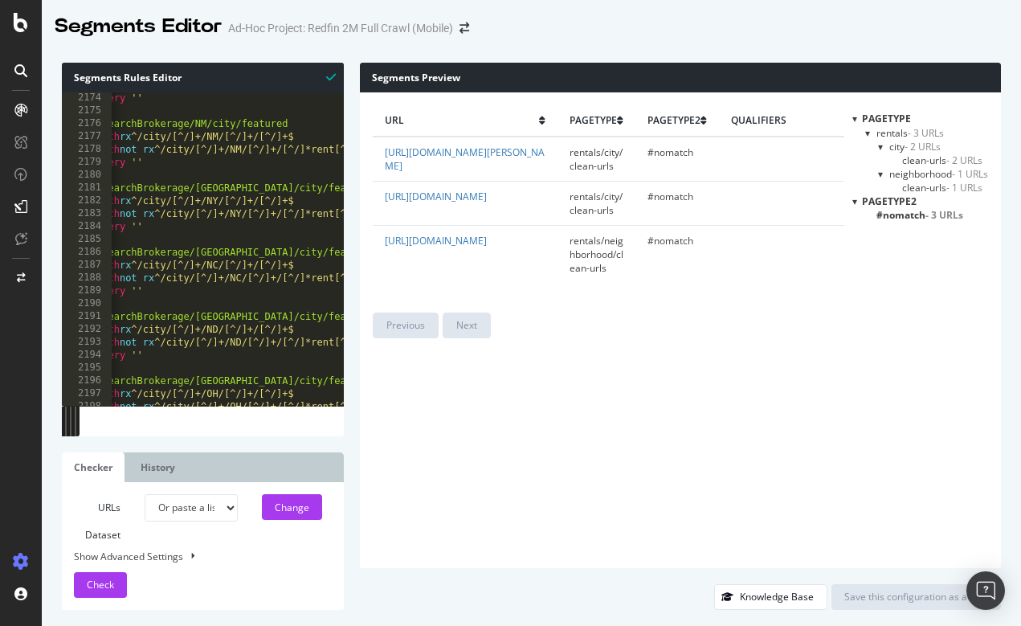
scroll to position [0, 0]
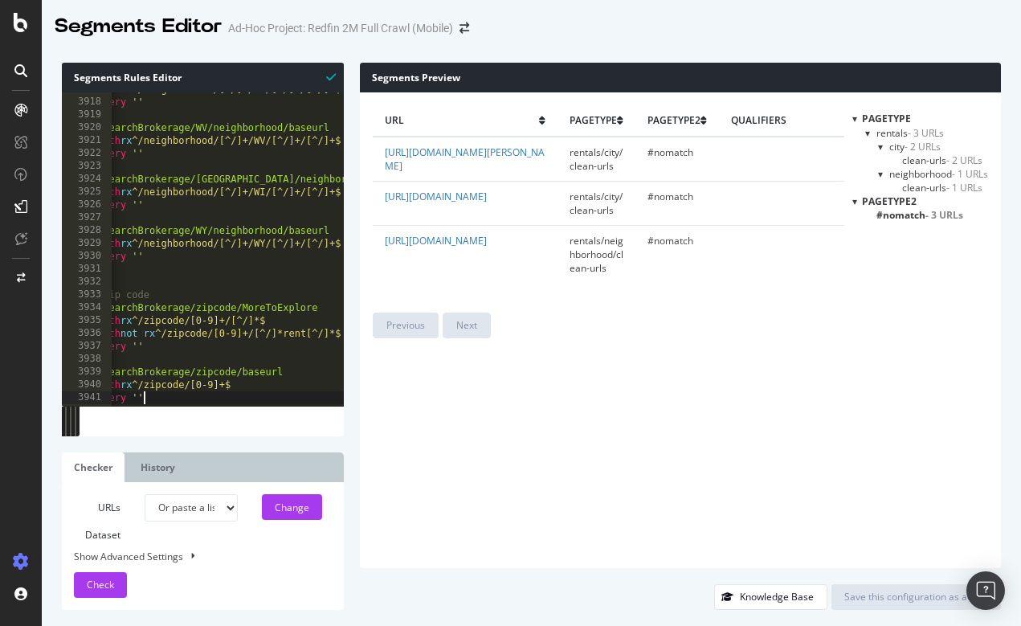
type textarea "query ''"
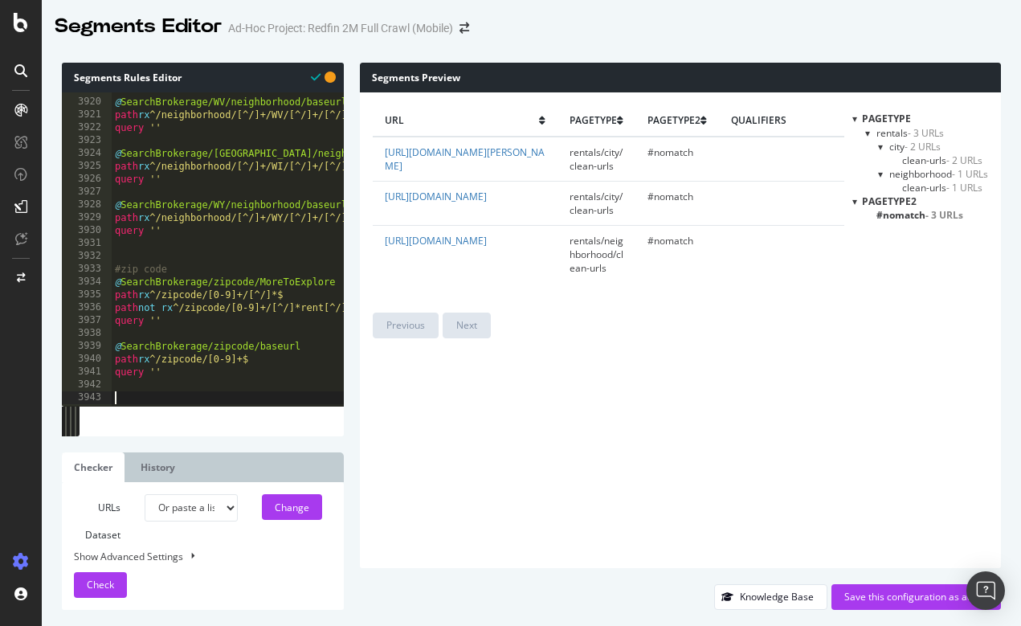
paste textarea "query ''"
type textarea "query ''"
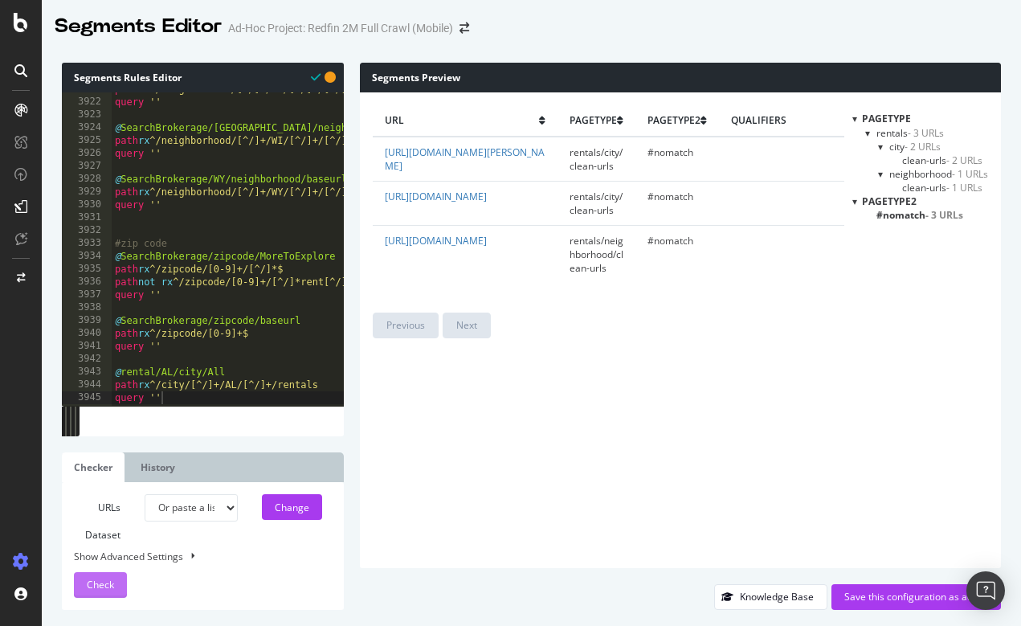
click at [121, 581] on button "Check" at bounding box center [100, 585] width 53 height 26
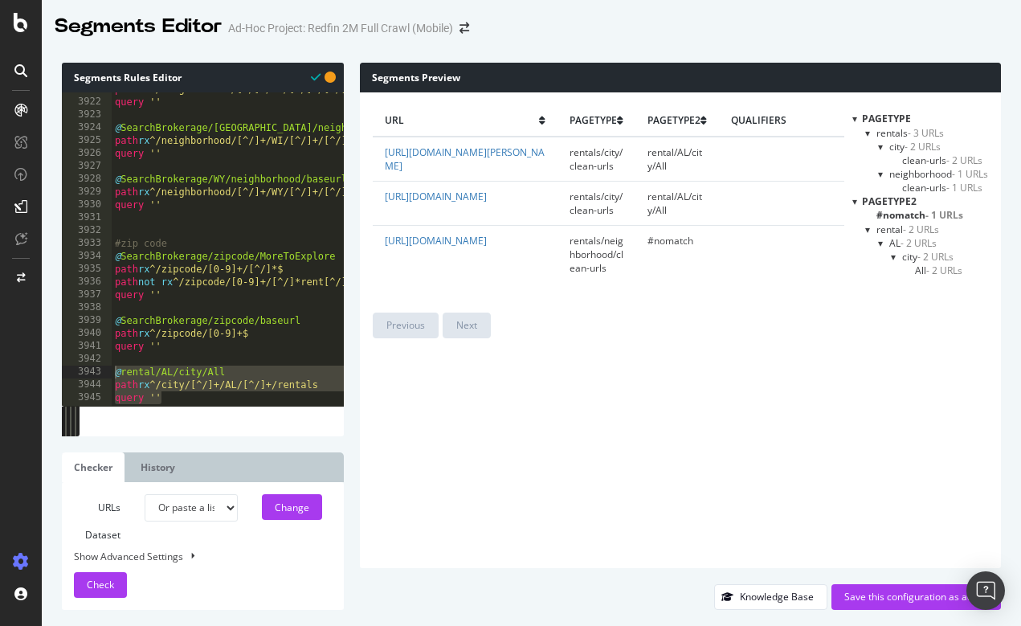
drag, startPoint x: 174, startPoint y: 392, endPoint x: 103, endPoint y: 370, distance: 75.0
click at [103, 370] on div "query '' 3921 3922 3923 3924 3925 3926 3927 3928 3929 3930 3931 3932 3933 3934 …" at bounding box center [203, 248] width 282 height 313
